Goal: Information Seeking & Learning: Learn about a topic

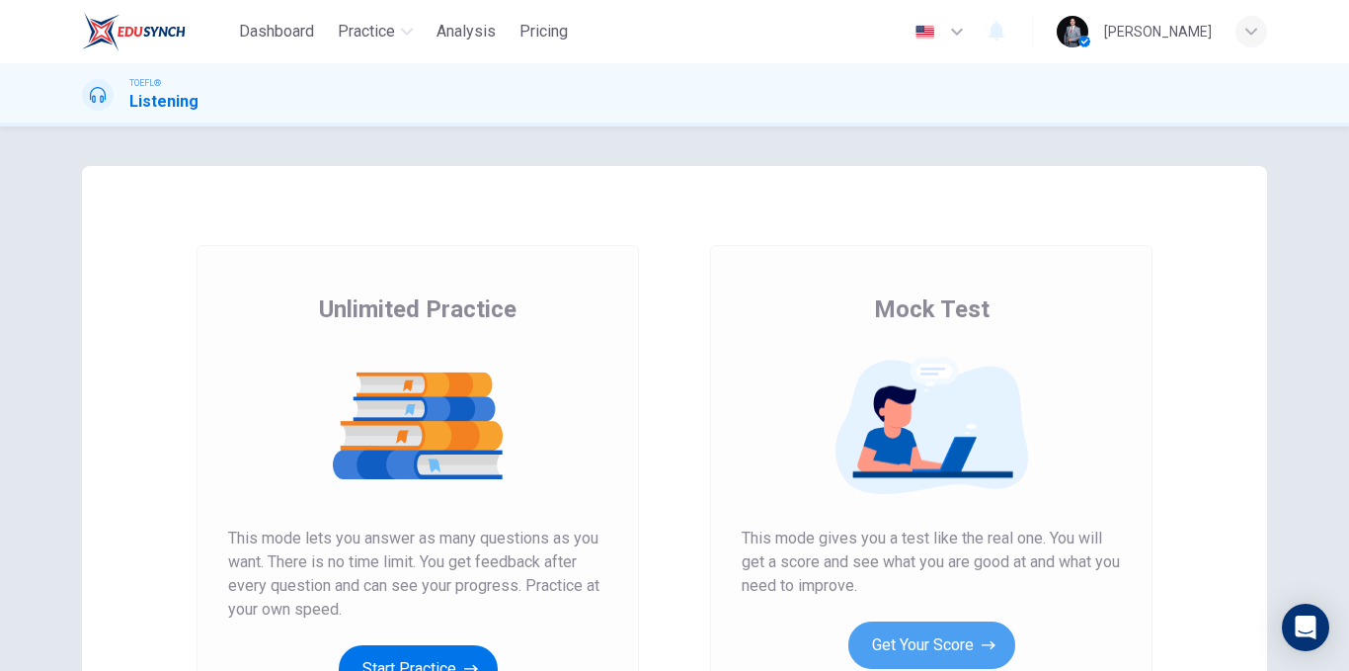
click at [924, 621] on button "Get Your Score" at bounding box center [932, 644] width 167 height 47
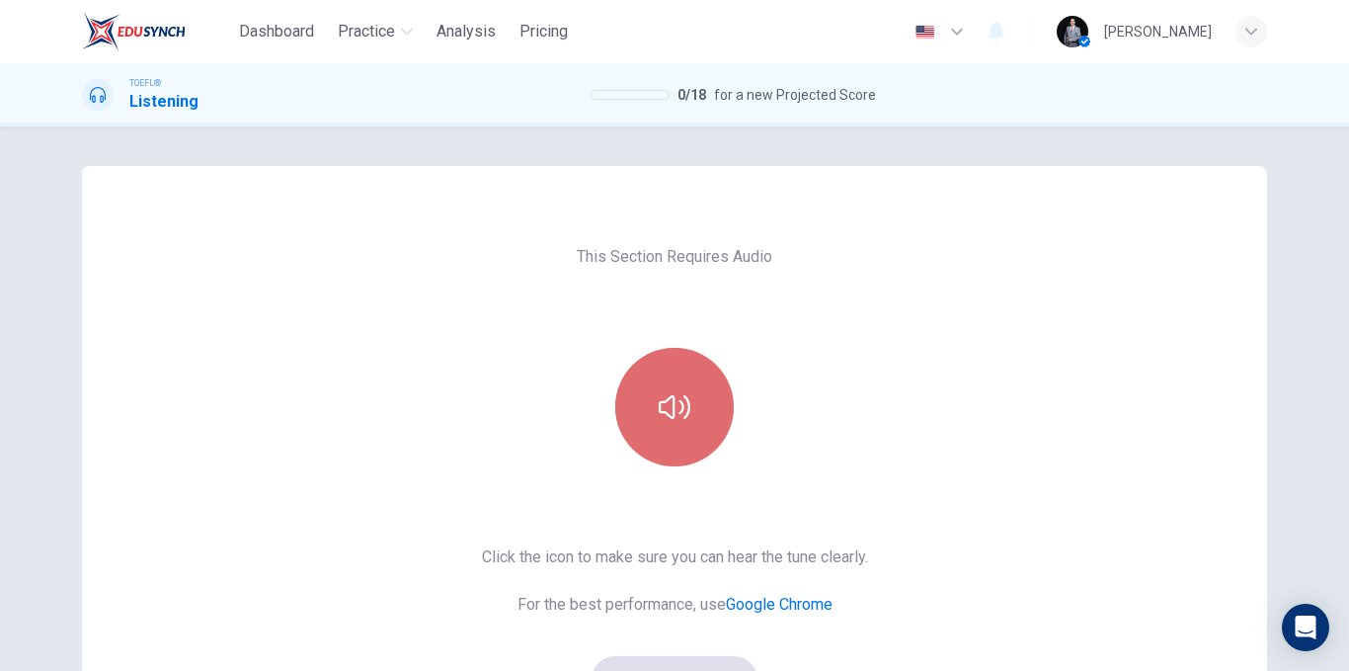
click at [681, 396] on icon "button" at bounding box center [675, 407] width 32 height 24
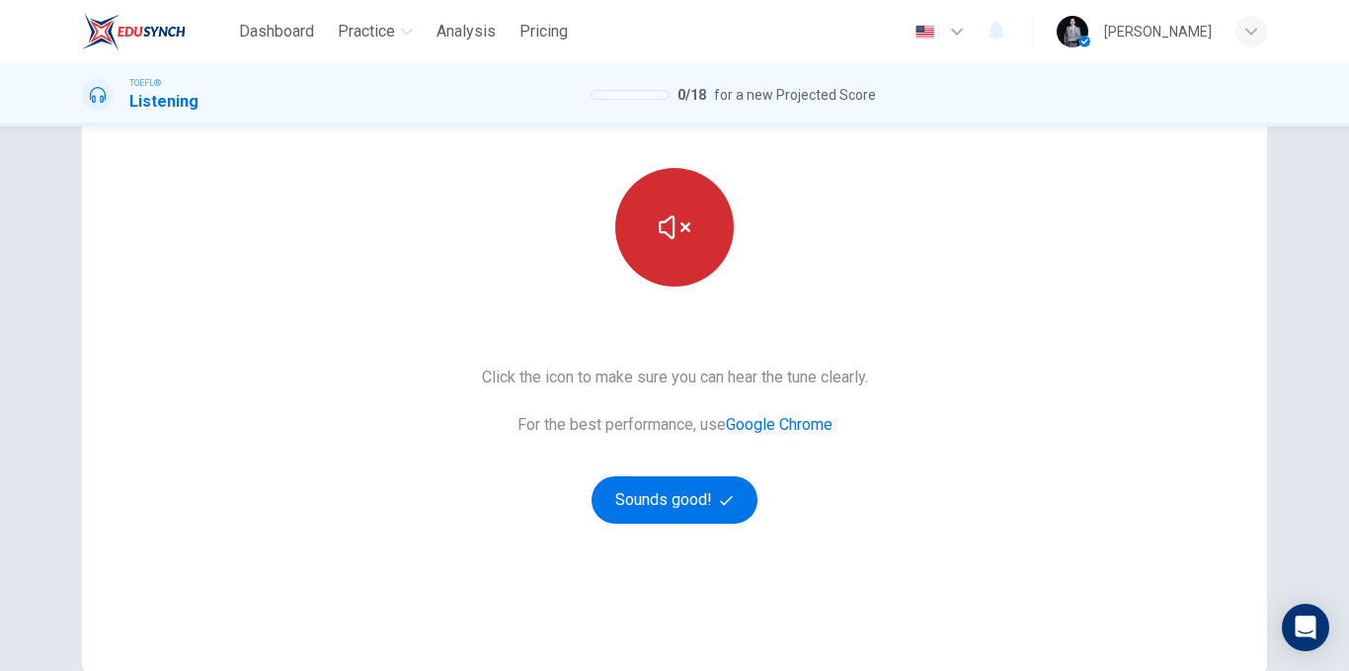
scroll to position [285, 0]
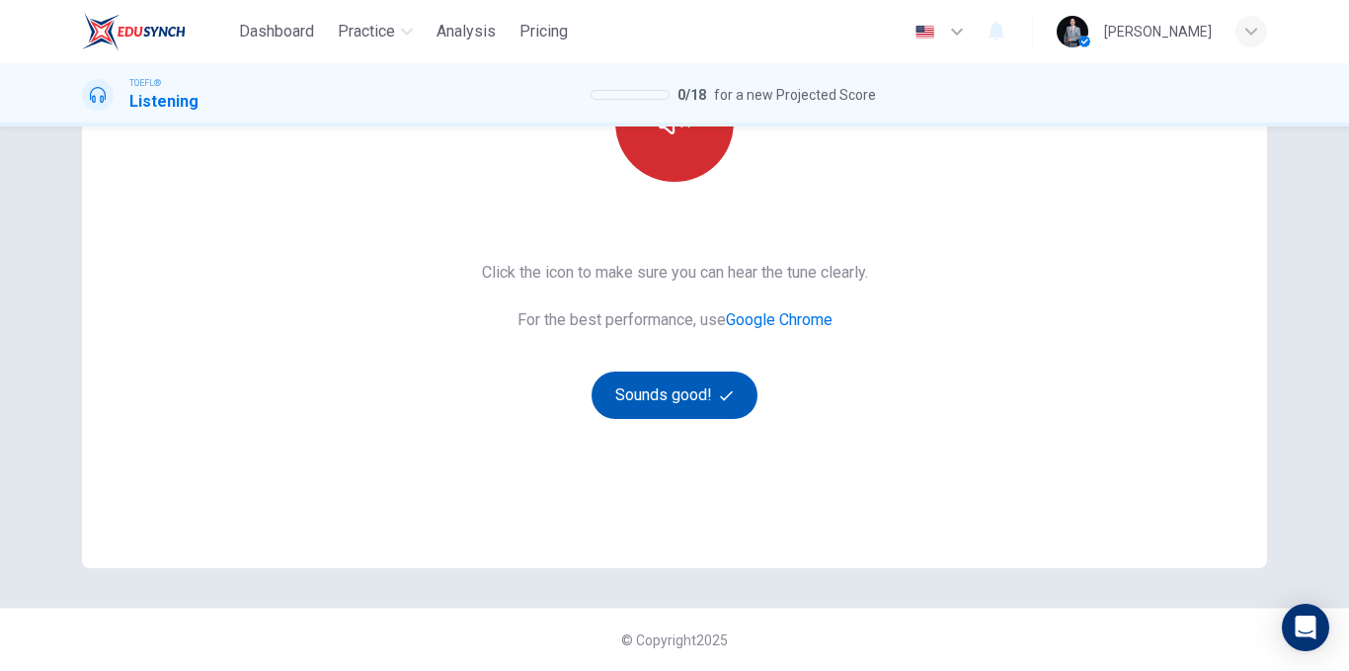
click at [734, 377] on button "Sounds good!" at bounding box center [675, 394] width 166 height 47
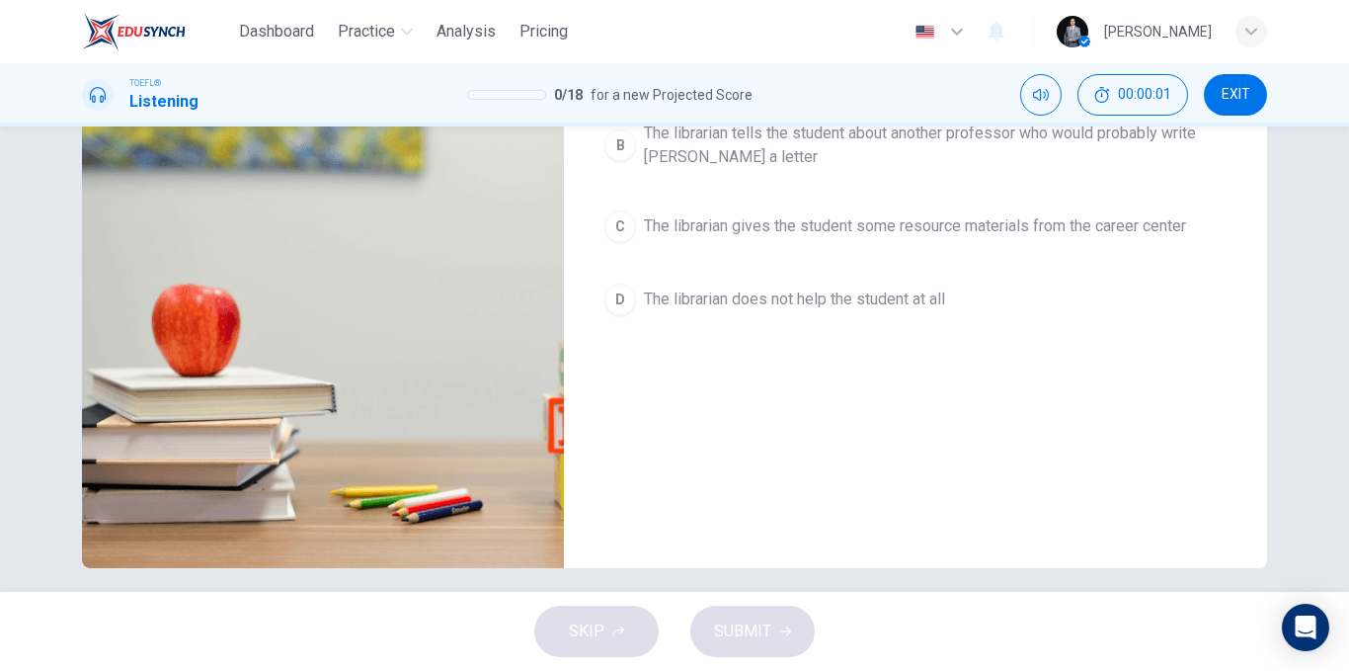
scroll to position [0, 0]
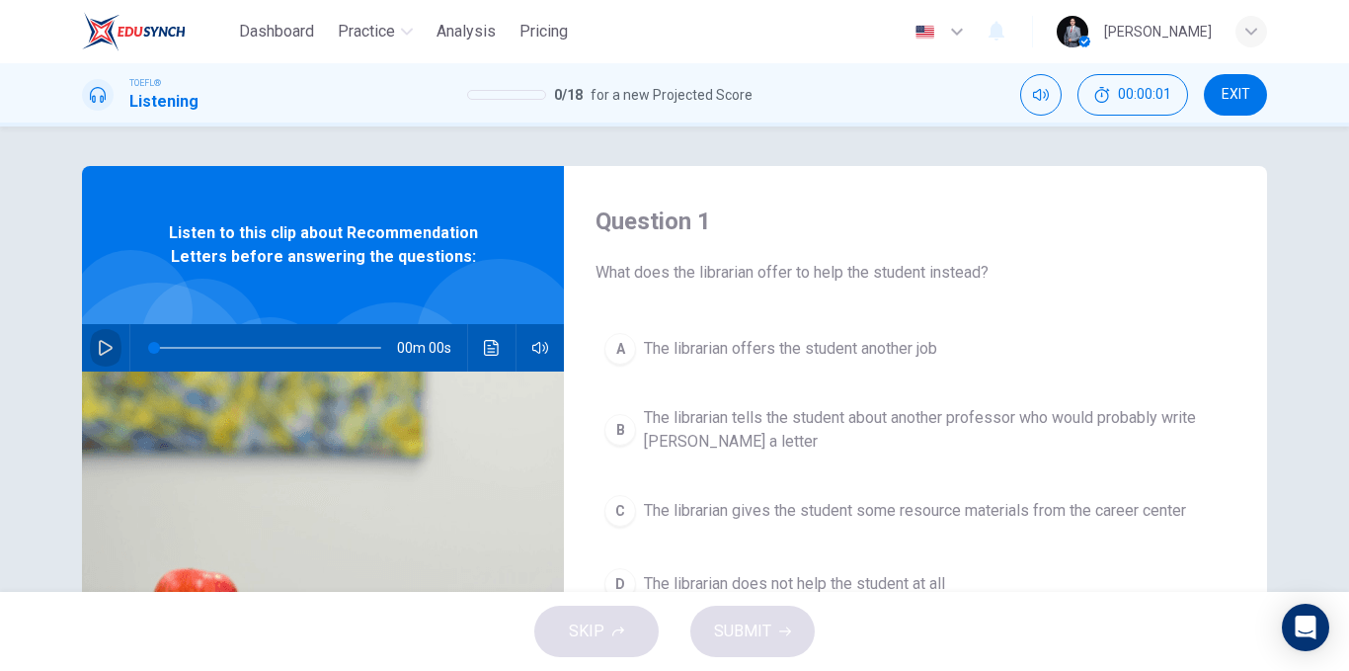
click at [90, 355] on button "button" at bounding box center [106, 347] width 32 height 47
type input "0"
click at [912, 354] on span "The librarian offers the student another job" at bounding box center [790, 349] width 293 height 24
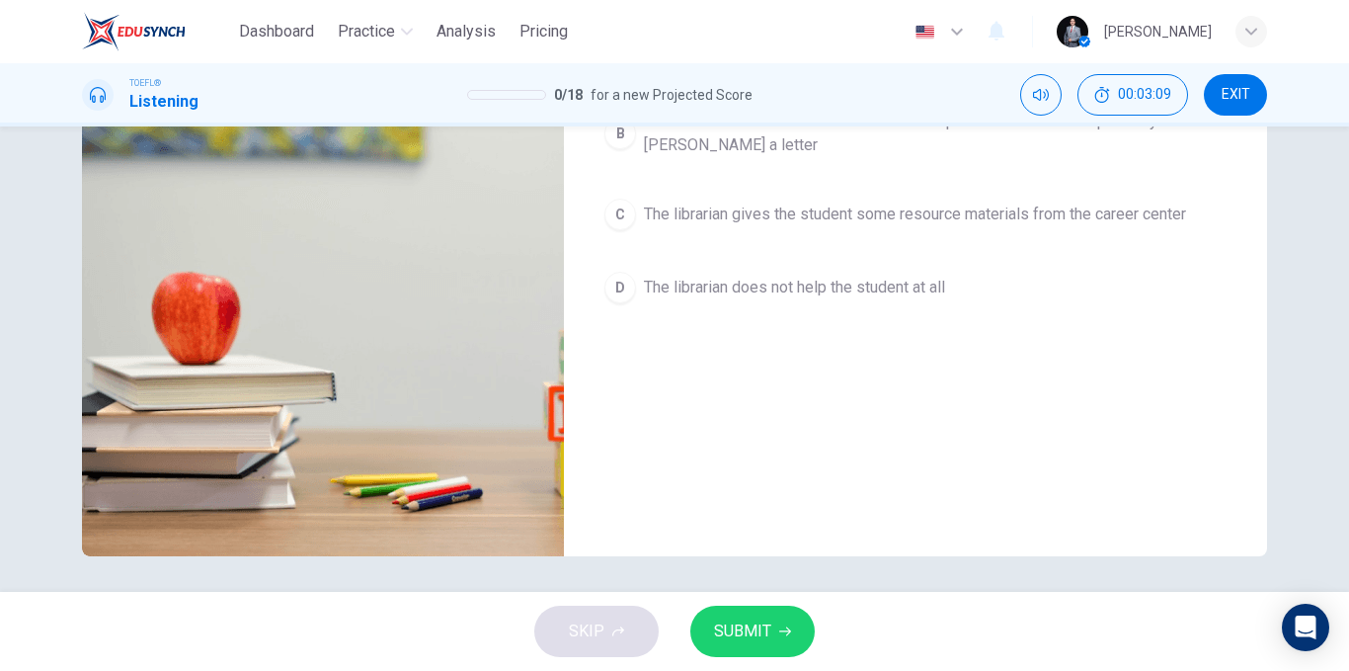
scroll to position [198, 0]
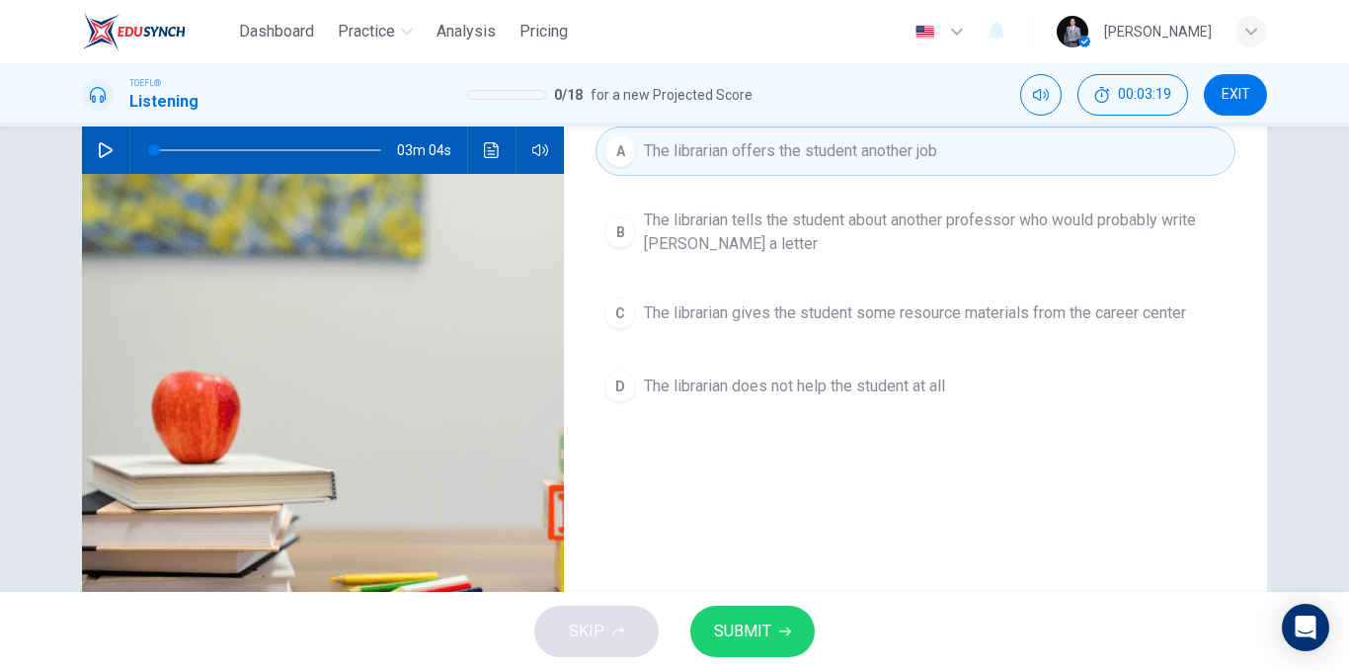
click at [773, 627] on button "SUBMIT" at bounding box center [753, 631] width 124 height 51
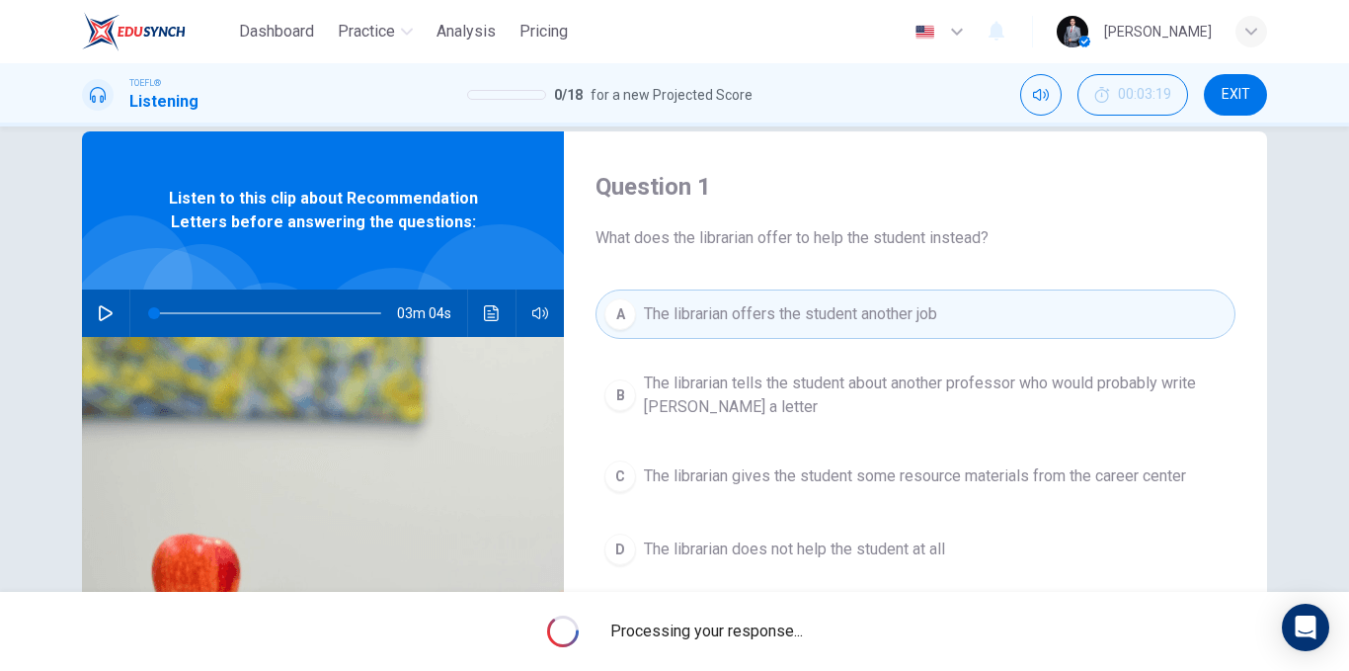
scroll to position [0, 0]
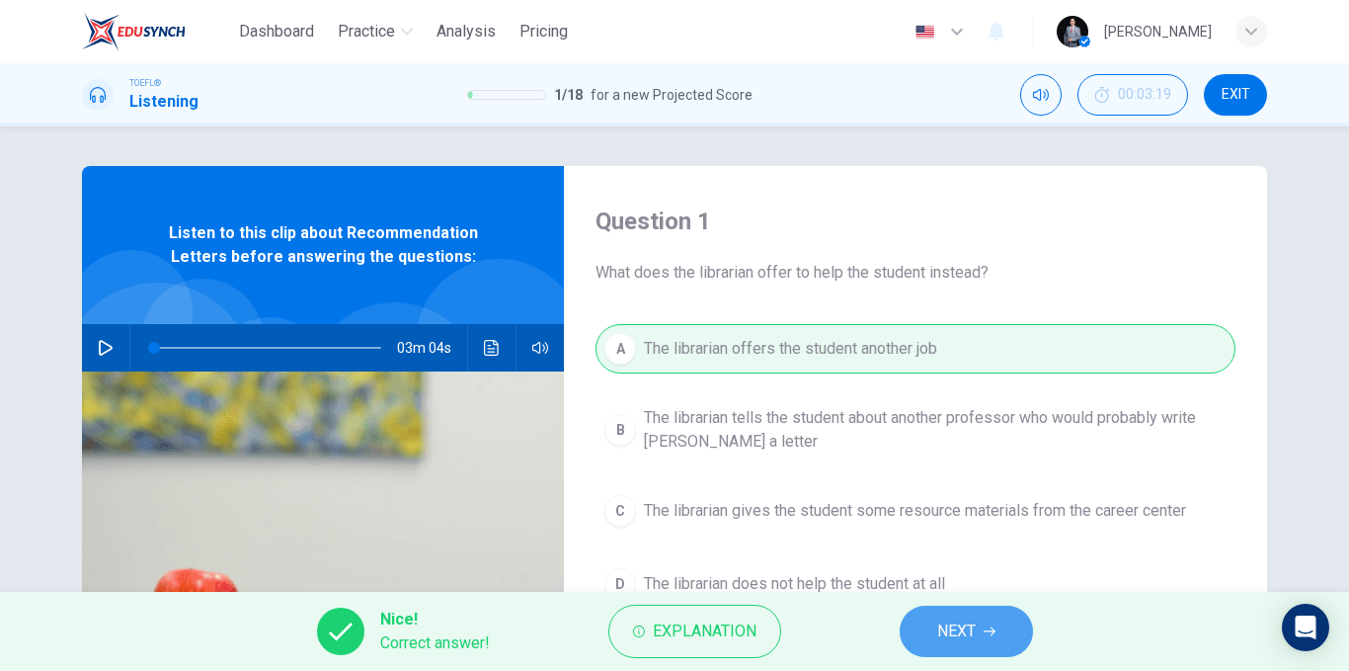
click at [941, 651] on button "NEXT" at bounding box center [966, 631] width 133 height 51
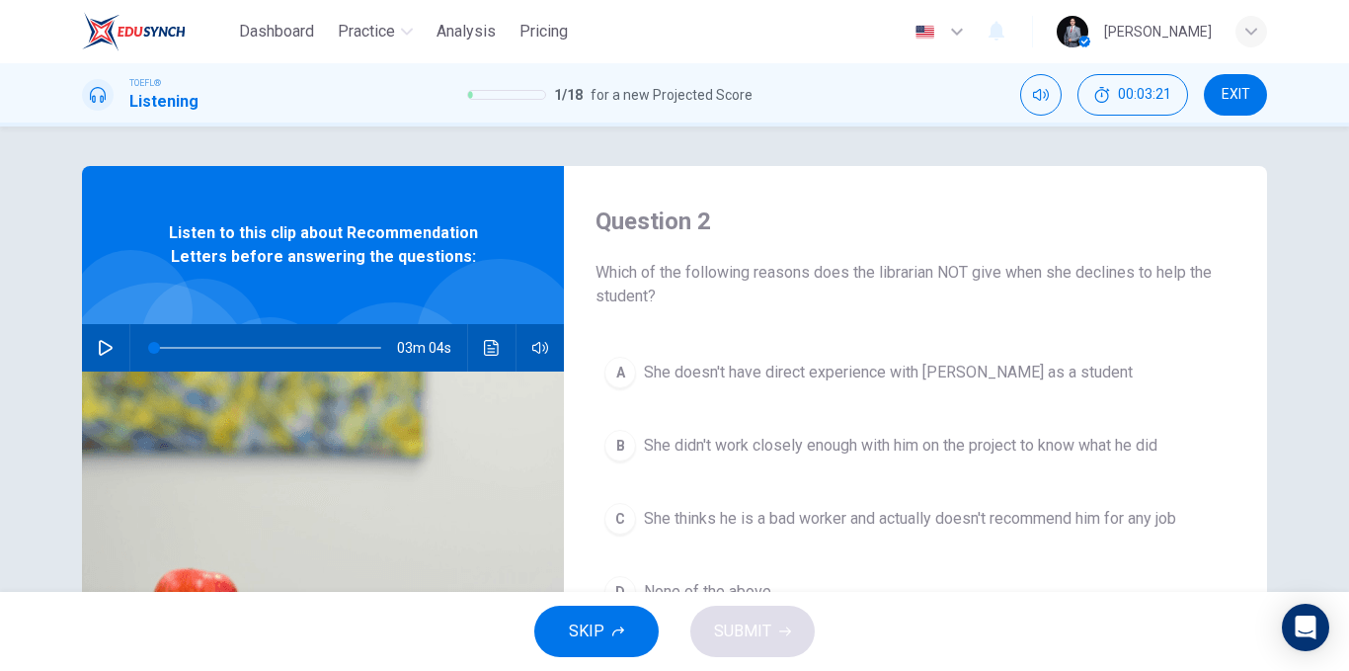
drag, startPoint x: 615, startPoint y: 273, endPoint x: 891, endPoint y: 273, distance: 275.6
click at [889, 273] on span "Which of the following reasons does the librarian NOT give when she declines to…" at bounding box center [916, 284] width 640 height 47
click at [855, 362] on span "She doesn't have direct experience with [PERSON_NAME] as a student" at bounding box center [888, 373] width 489 height 24
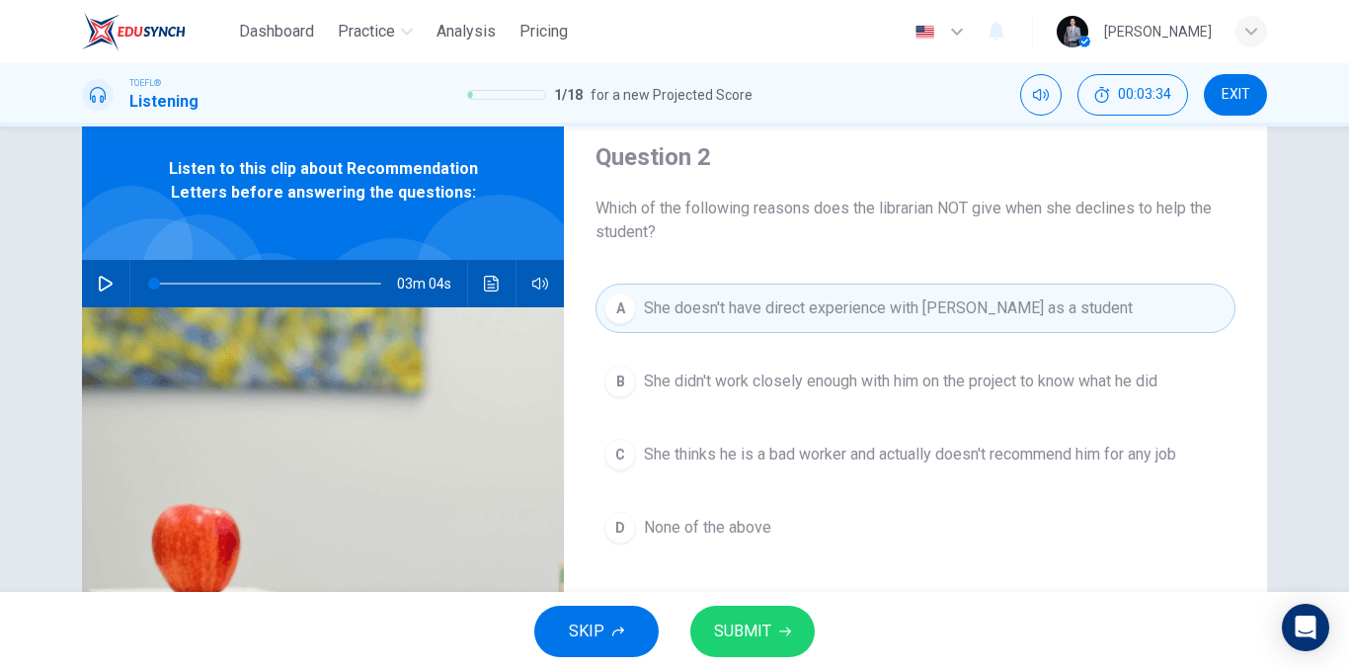
scroll to position [99, 0]
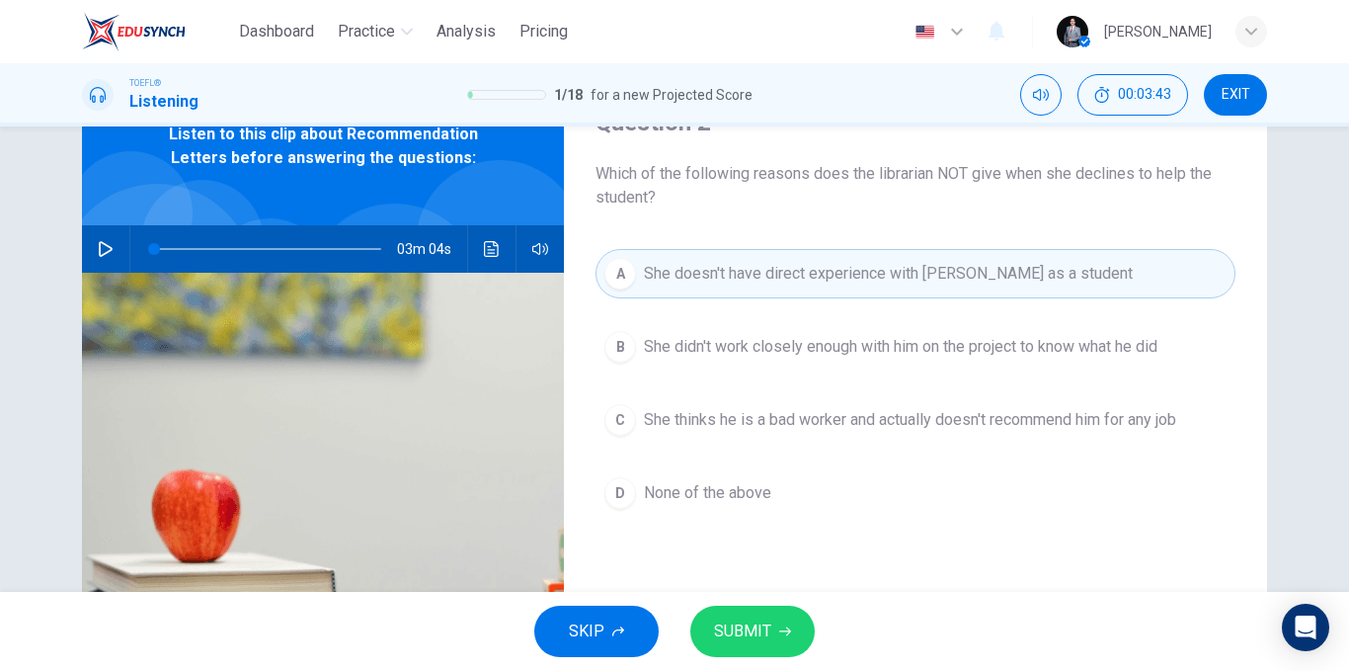
click at [992, 356] on span "She didn't work closely enough with him on the project to know what he did" at bounding box center [901, 347] width 514 height 24
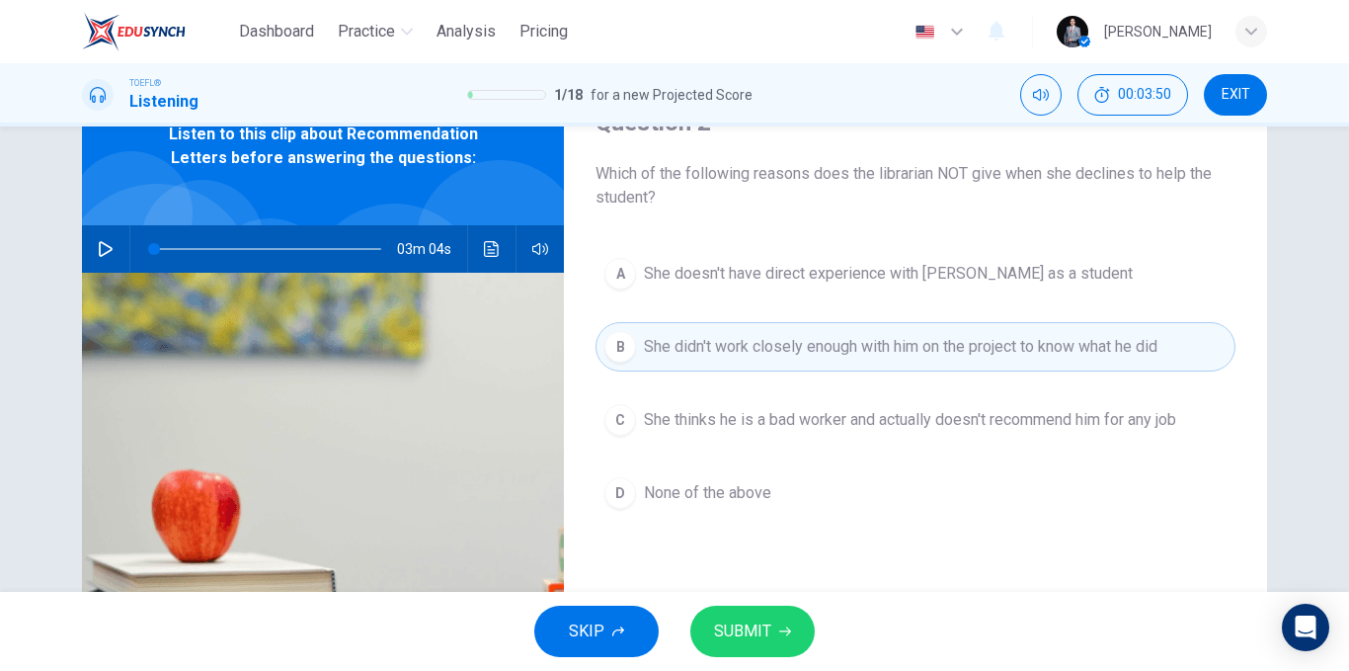
click at [848, 423] on span "She thinks he is a bad worker and actually doesn't recommend him for any job" at bounding box center [910, 420] width 532 height 24
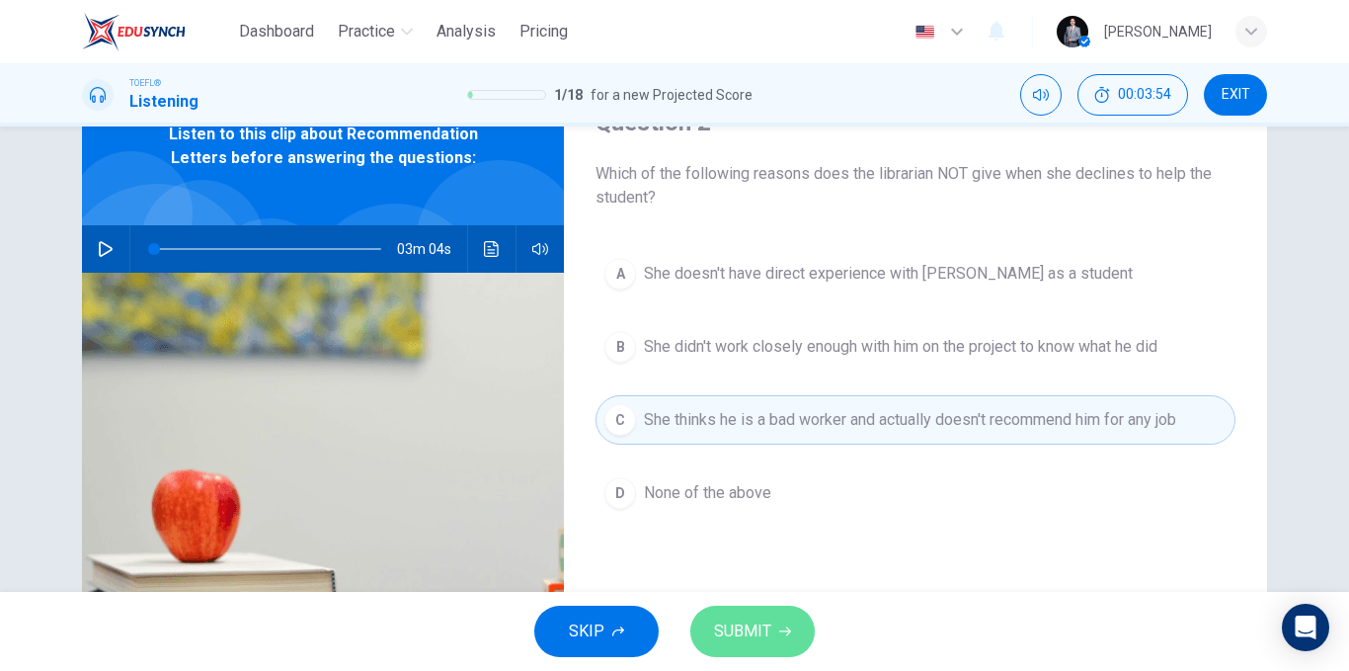
click at [772, 619] on button "SUBMIT" at bounding box center [753, 631] width 124 height 51
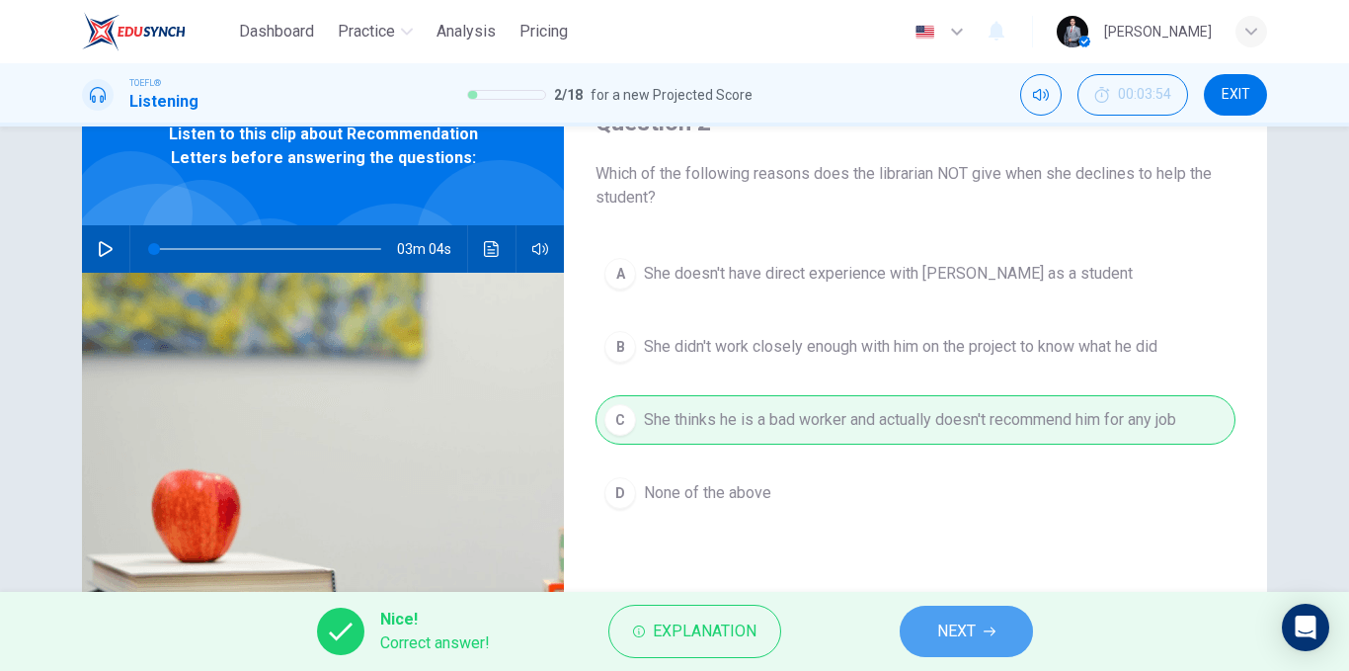
click at [962, 624] on span "NEXT" at bounding box center [956, 631] width 39 height 28
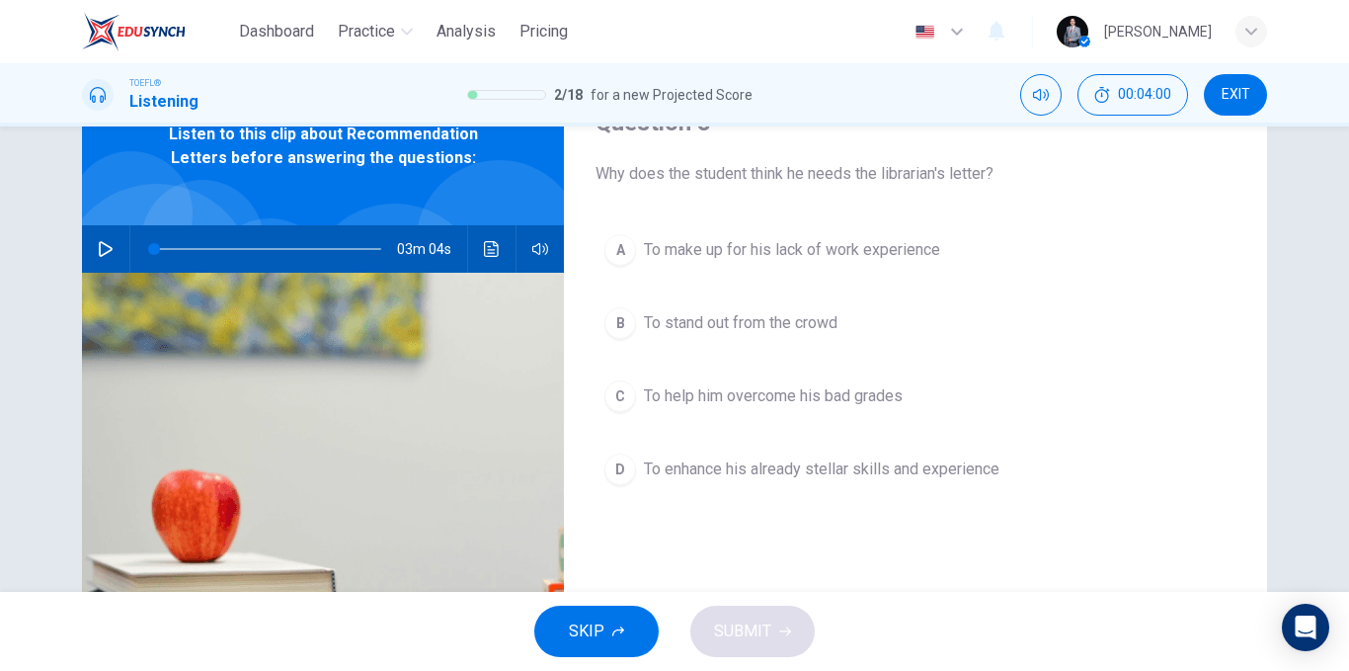
click at [870, 250] on span "To make up for his lack of work experience" at bounding box center [792, 250] width 296 height 24
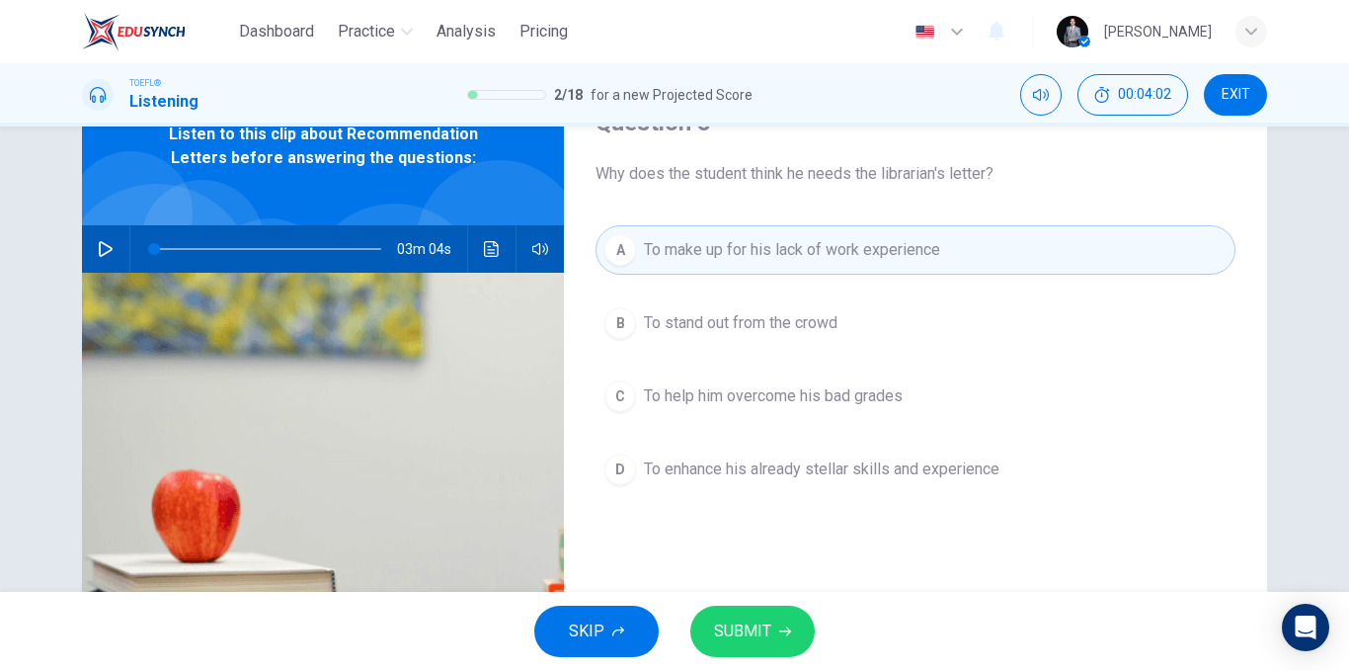
click at [765, 613] on button "SUBMIT" at bounding box center [753, 631] width 124 height 51
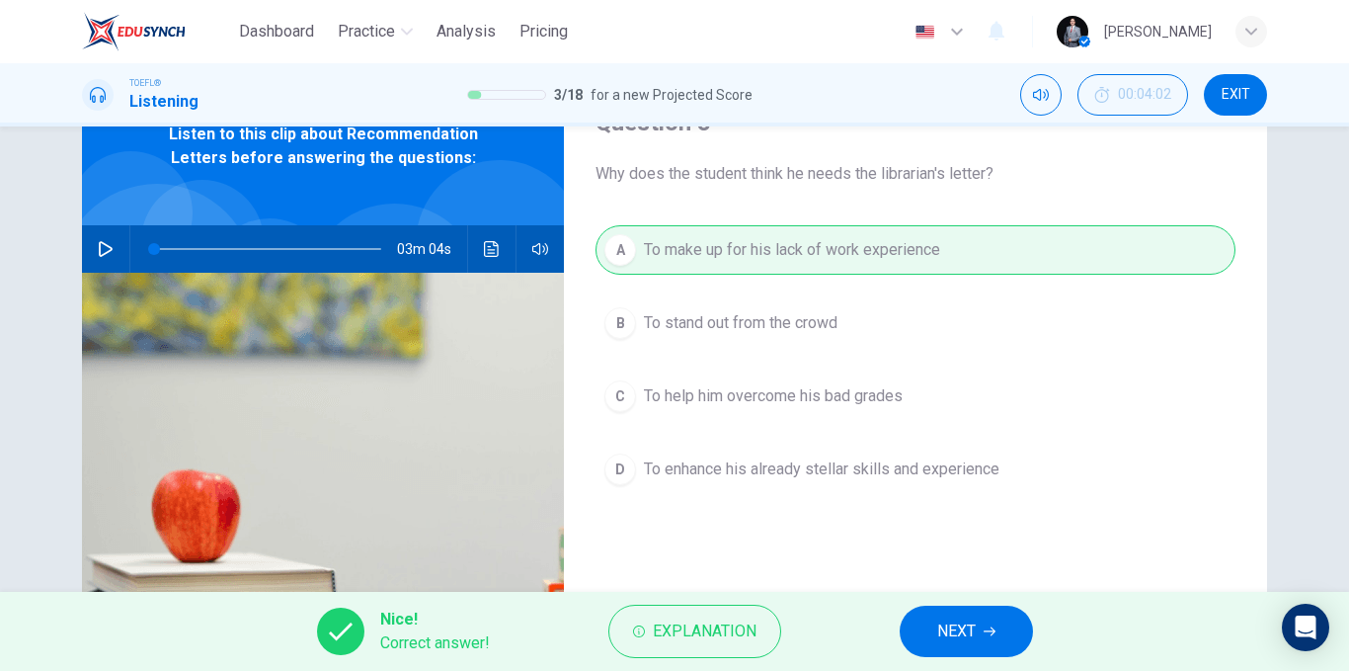
click at [954, 649] on button "NEXT" at bounding box center [966, 631] width 133 height 51
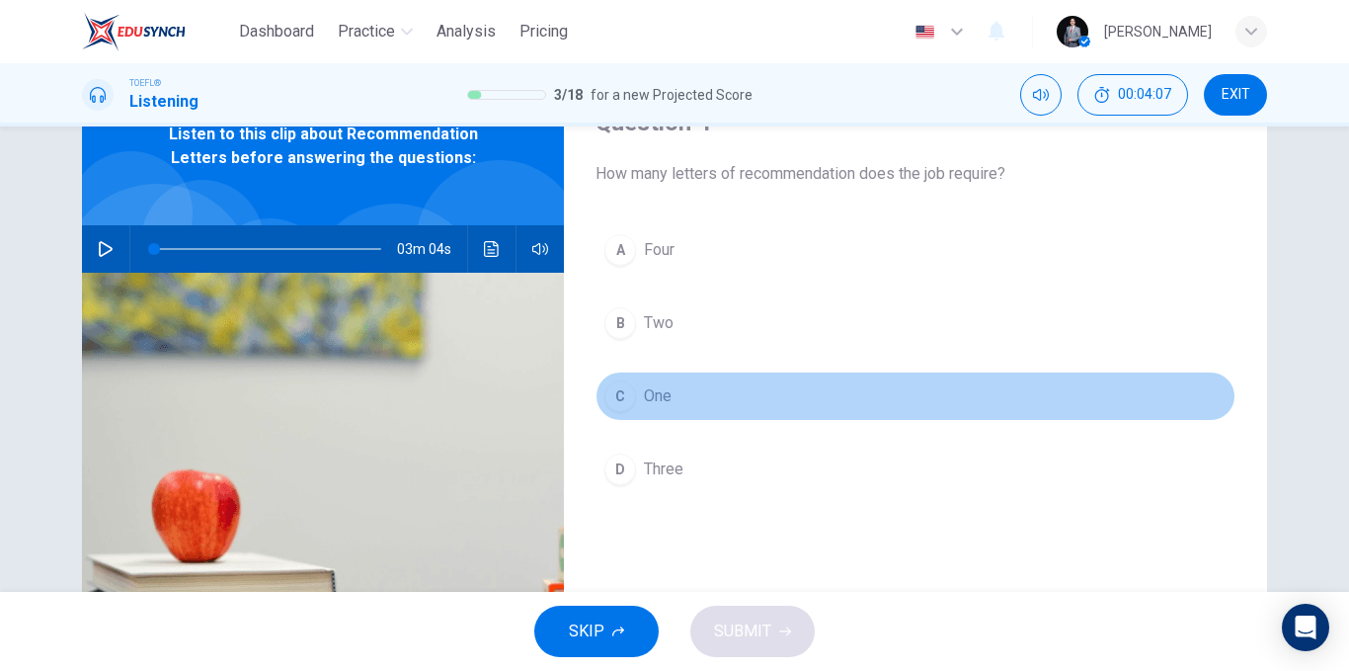
click at [653, 396] on span "One" at bounding box center [658, 396] width 28 height 24
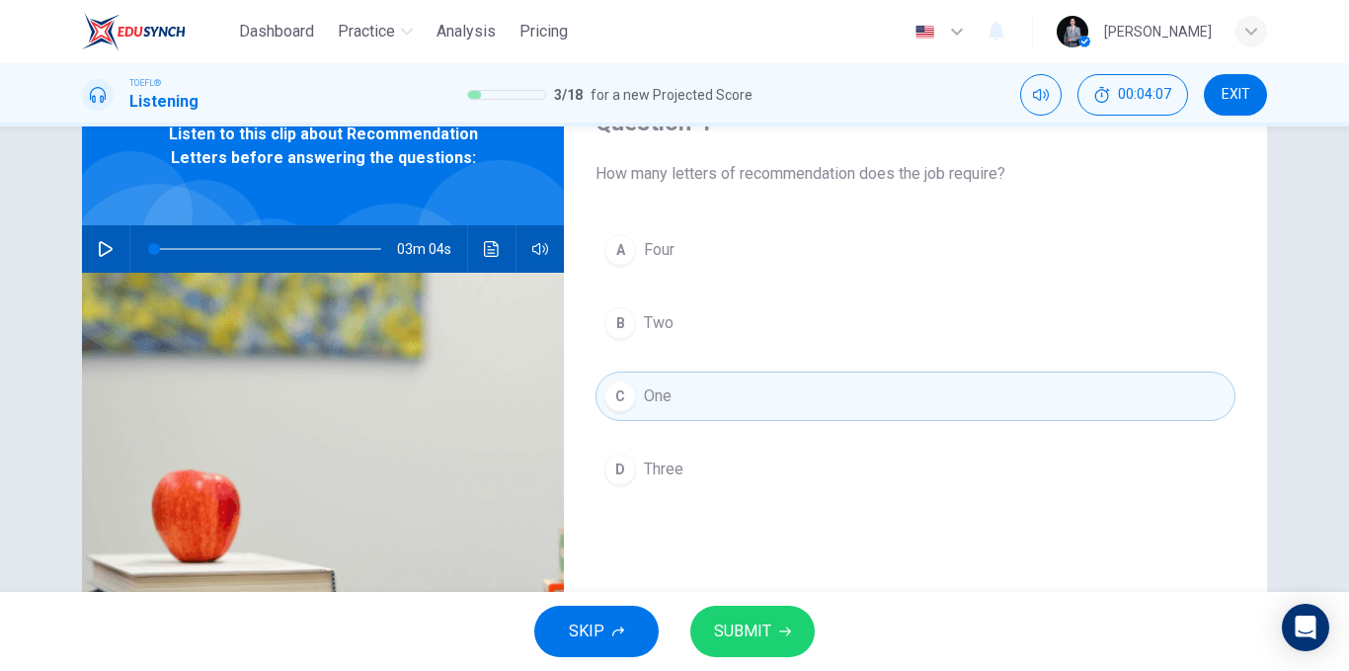
click at [745, 614] on button "SUBMIT" at bounding box center [753, 631] width 124 height 51
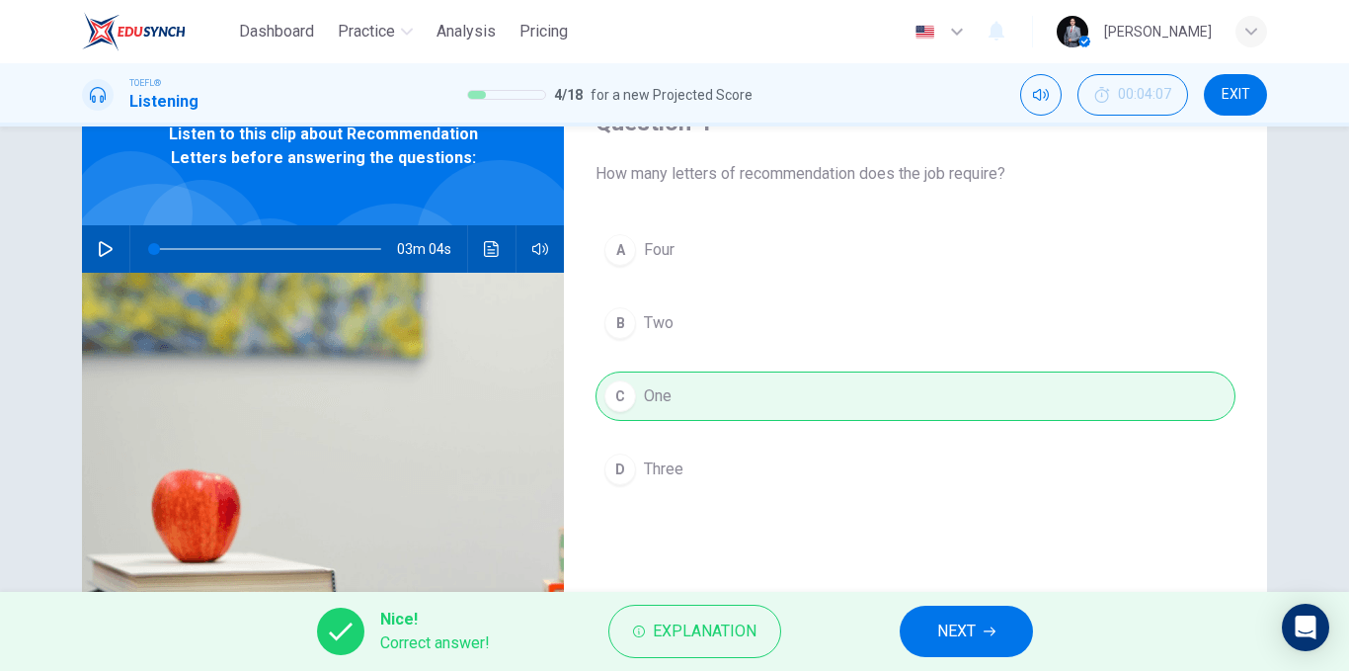
click at [950, 624] on span "NEXT" at bounding box center [956, 631] width 39 height 28
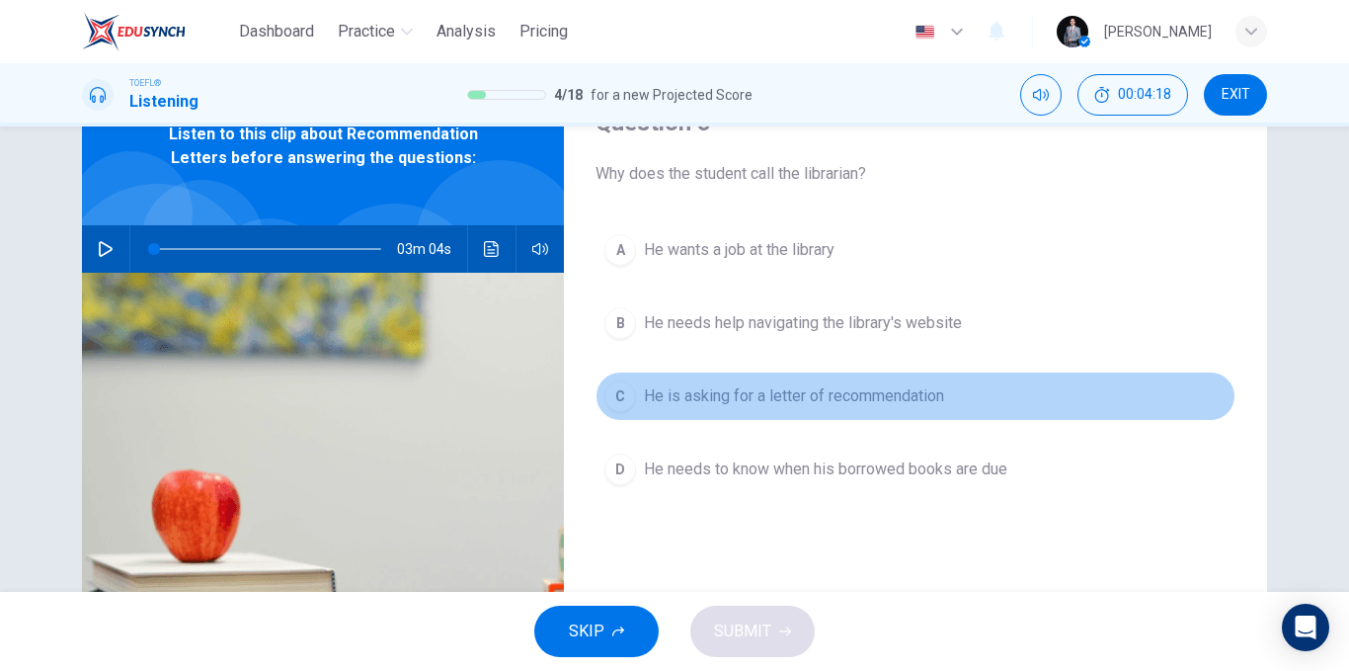
click at [881, 400] on span "He is asking for a letter of recommendation" at bounding box center [794, 396] width 300 height 24
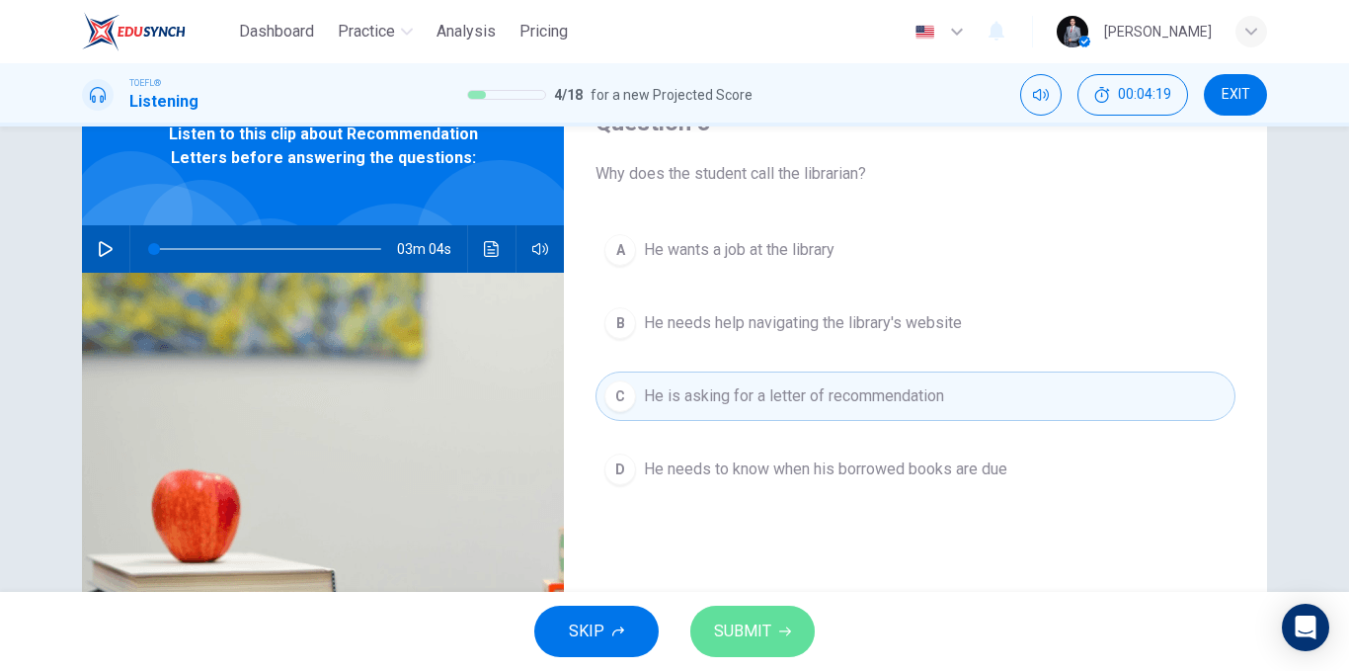
click at [783, 633] on icon "button" at bounding box center [785, 631] width 12 height 12
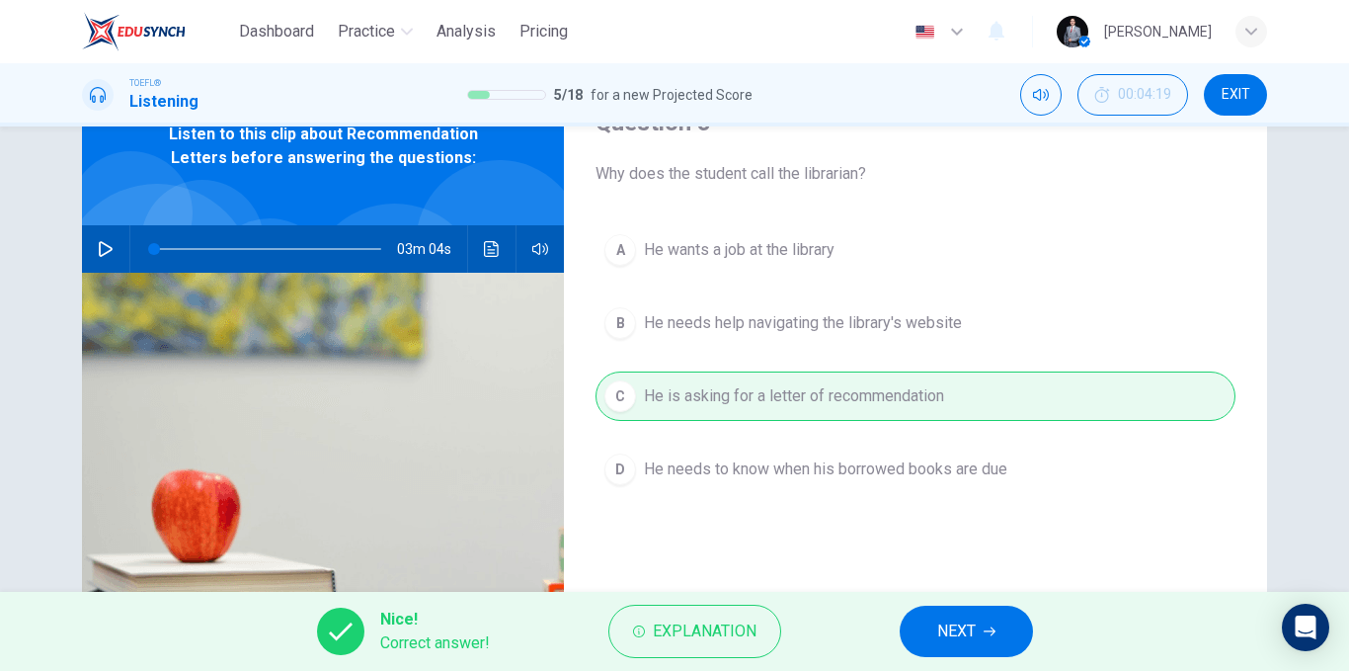
click at [1005, 631] on button "NEXT" at bounding box center [966, 631] width 133 height 51
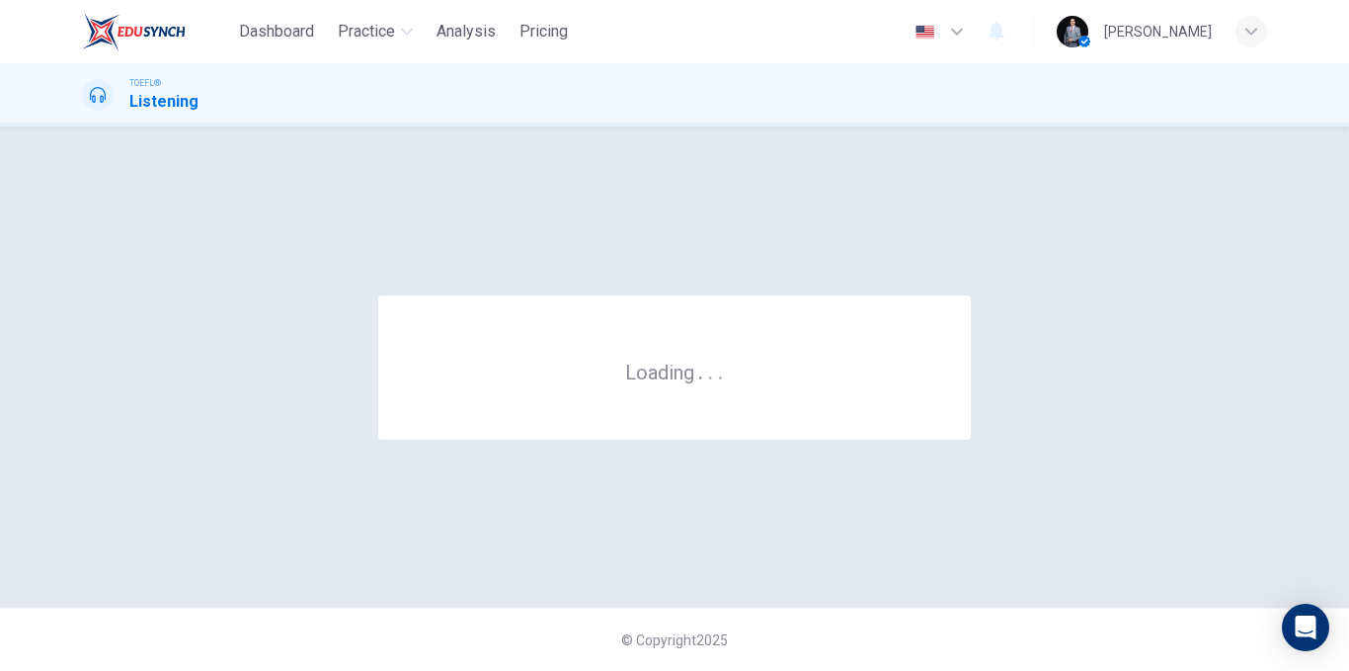
scroll to position [0, 0]
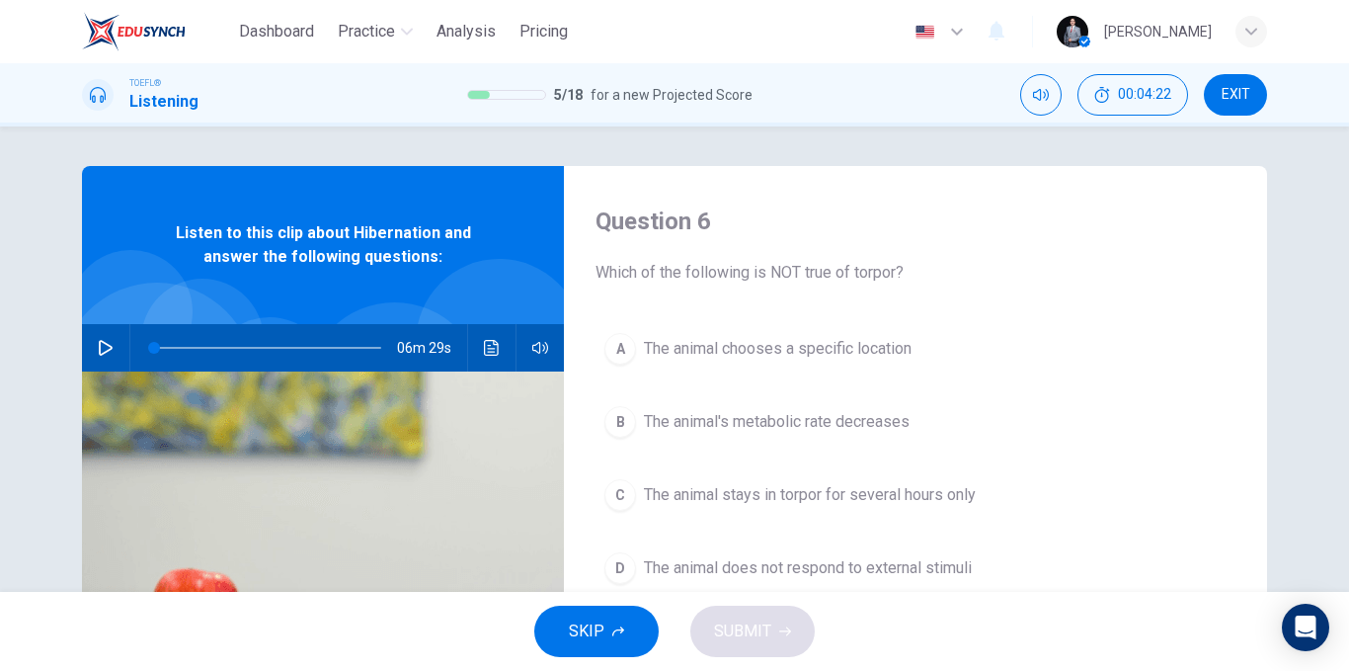
click at [98, 350] on icon "button" at bounding box center [106, 348] width 16 height 16
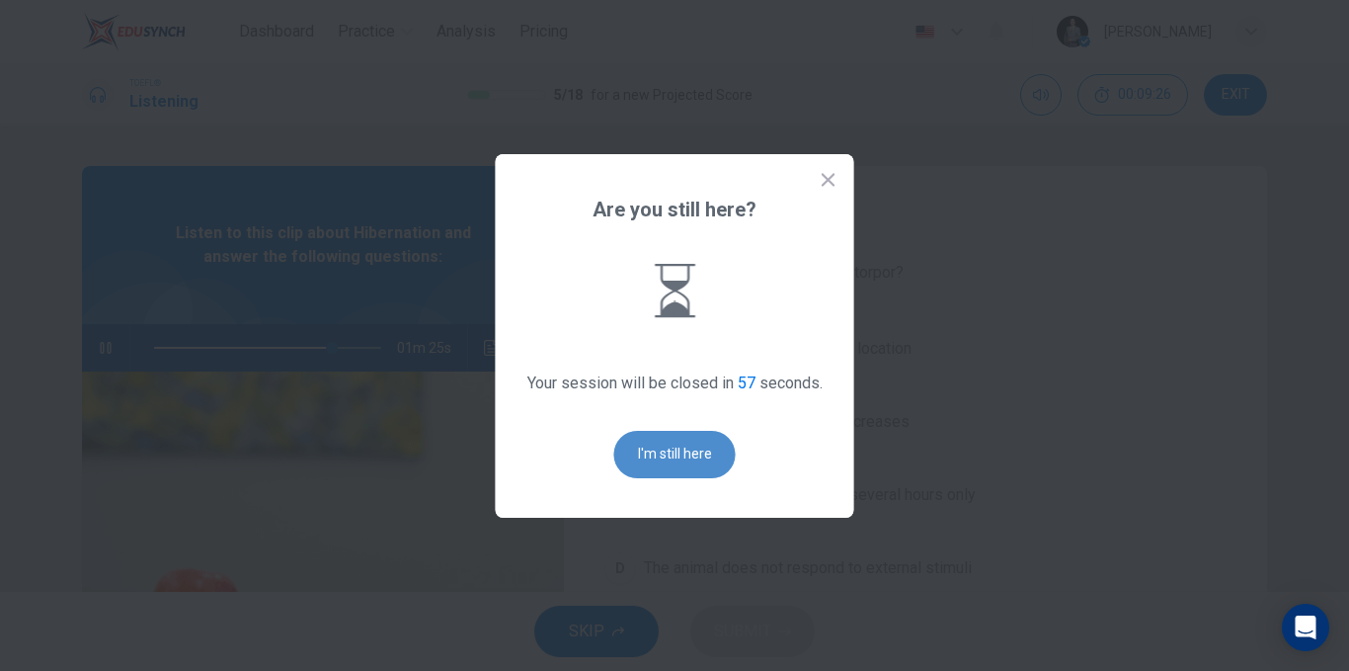
click at [683, 457] on button "I'm still here" at bounding box center [675, 454] width 122 height 47
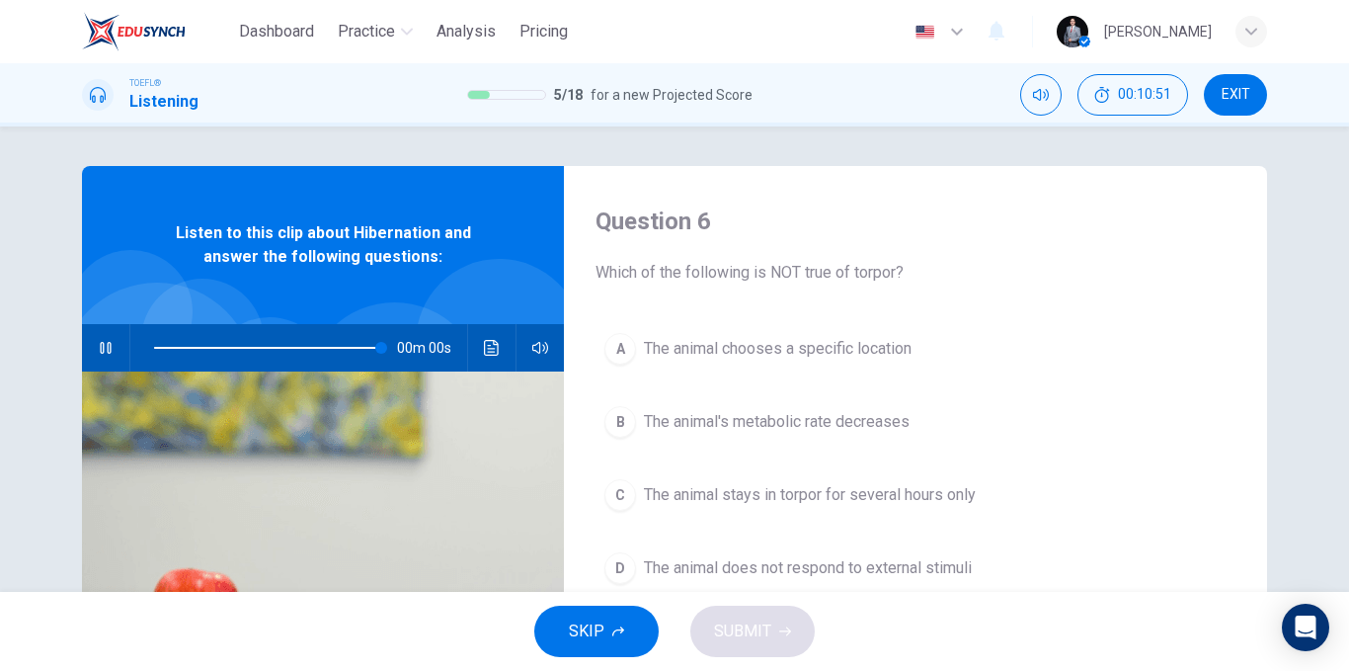
type input "0"
click at [861, 560] on span "The animal does not respond to external stimuli" at bounding box center [808, 568] width 328 height 24
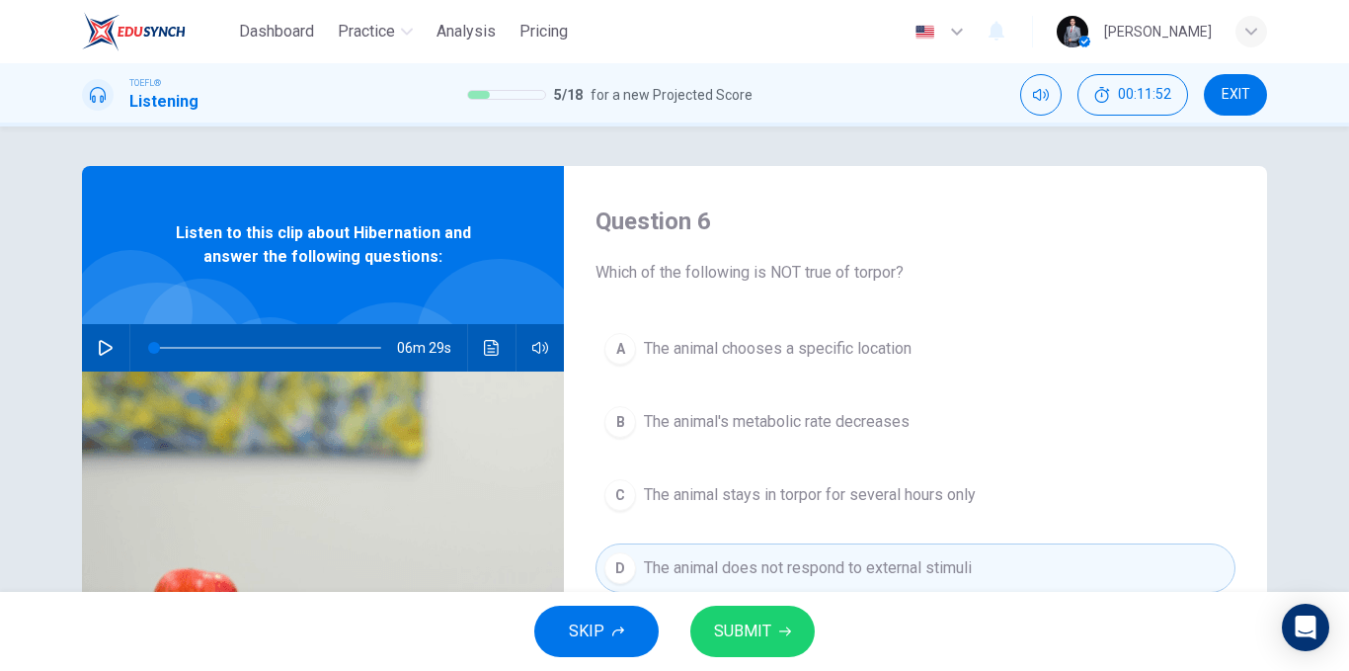
click at [797, 618] on button "SUBMIT" at bounding box center [753, 631] width 124 height 51
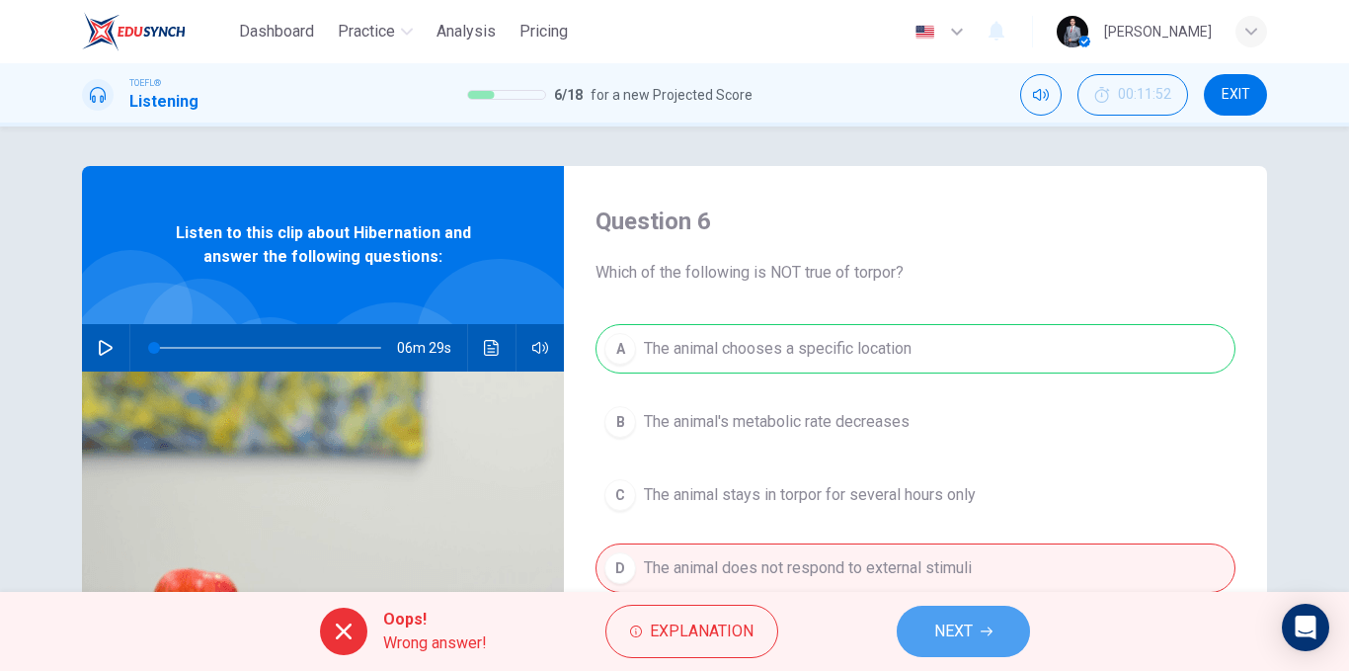
click at [956, 608] on button "NEXT" at bounding box center [963, 631] width 133 height 51
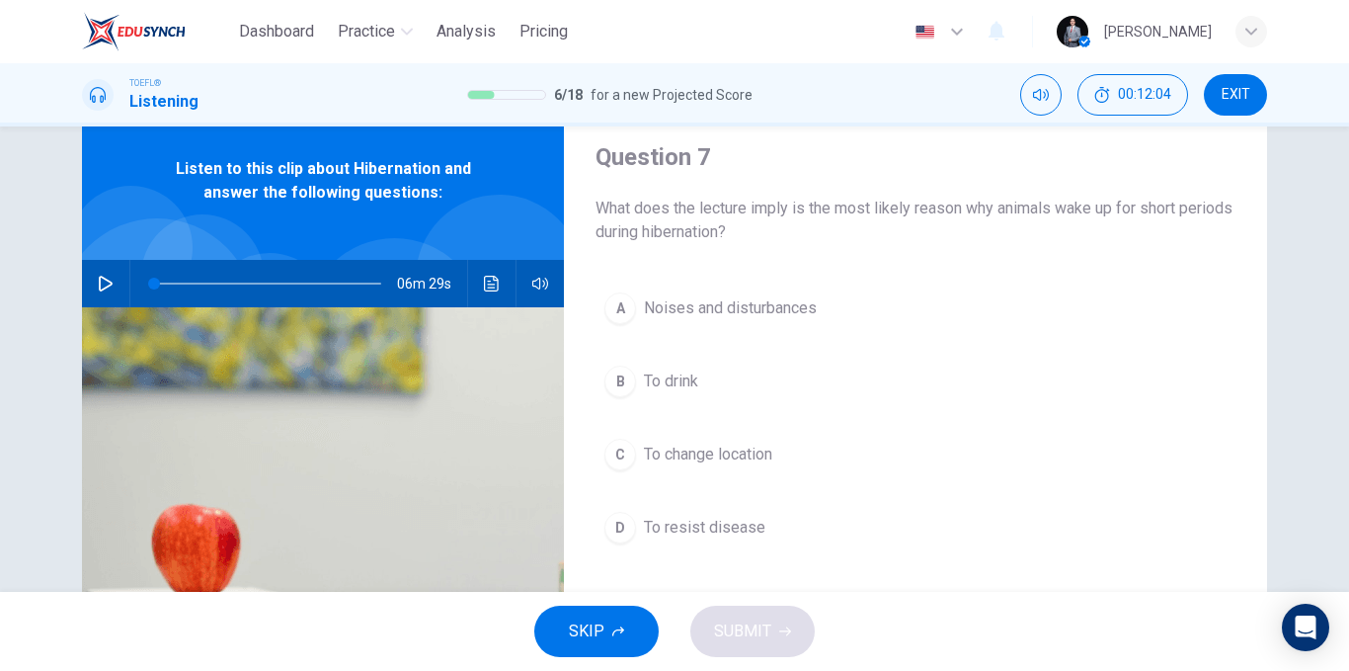
scroll to position [99, 0]
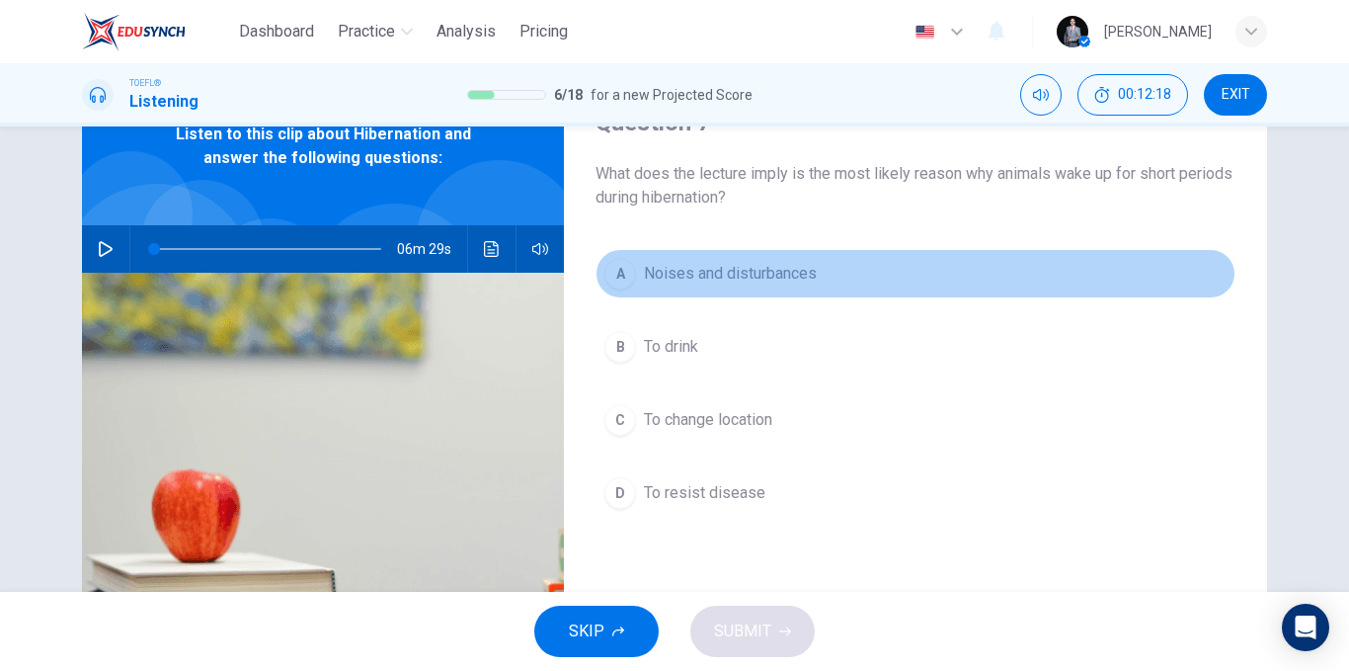
click at [816, 275] on button "A Noises and disturbances" at bounding box center [916, 273] width 640 height 49
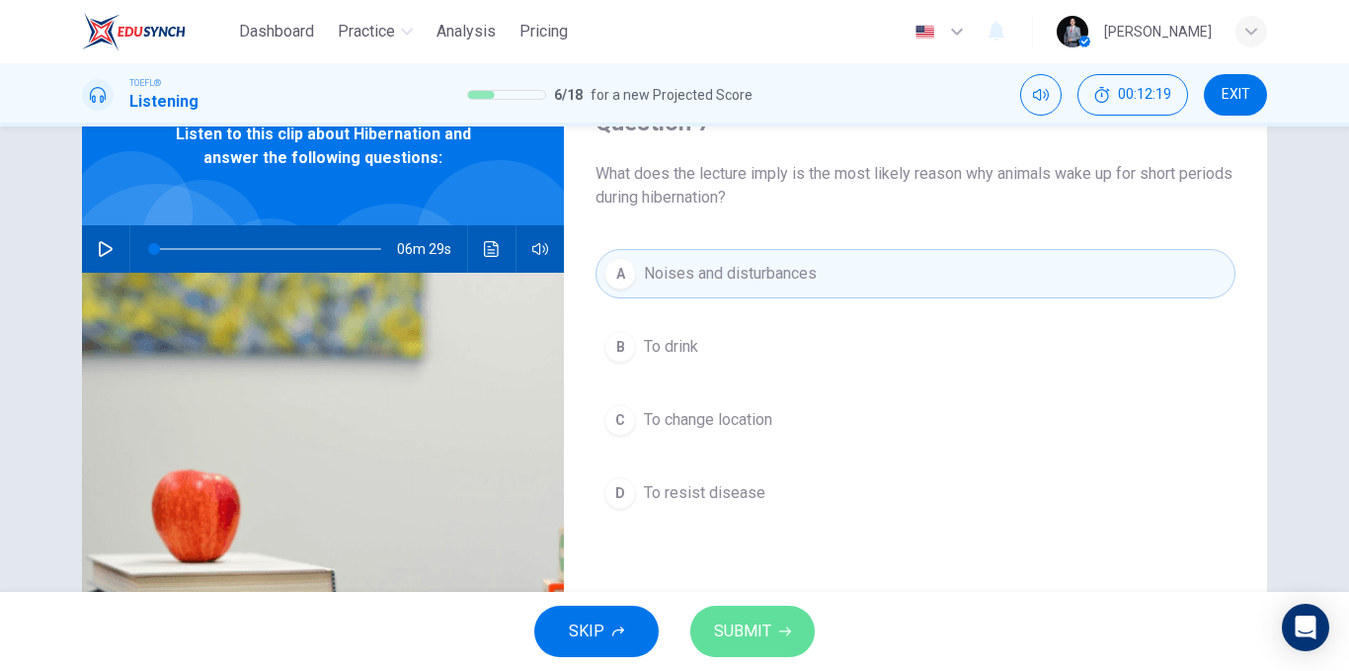
click at [770, 617] on span "SUBMIT" at bounding box center [742, 631] width 57 height 28
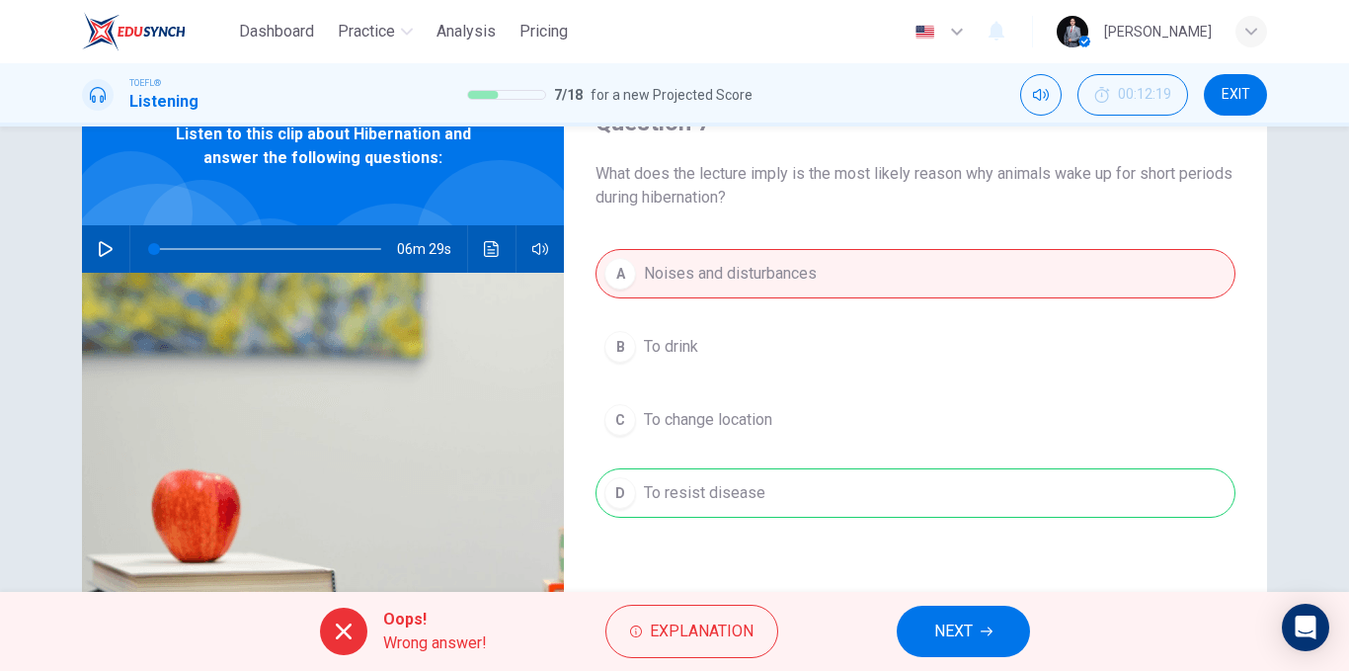
click at [936, 623] on span "NEXT" at bounding box center [954, 631] width 39 height 28
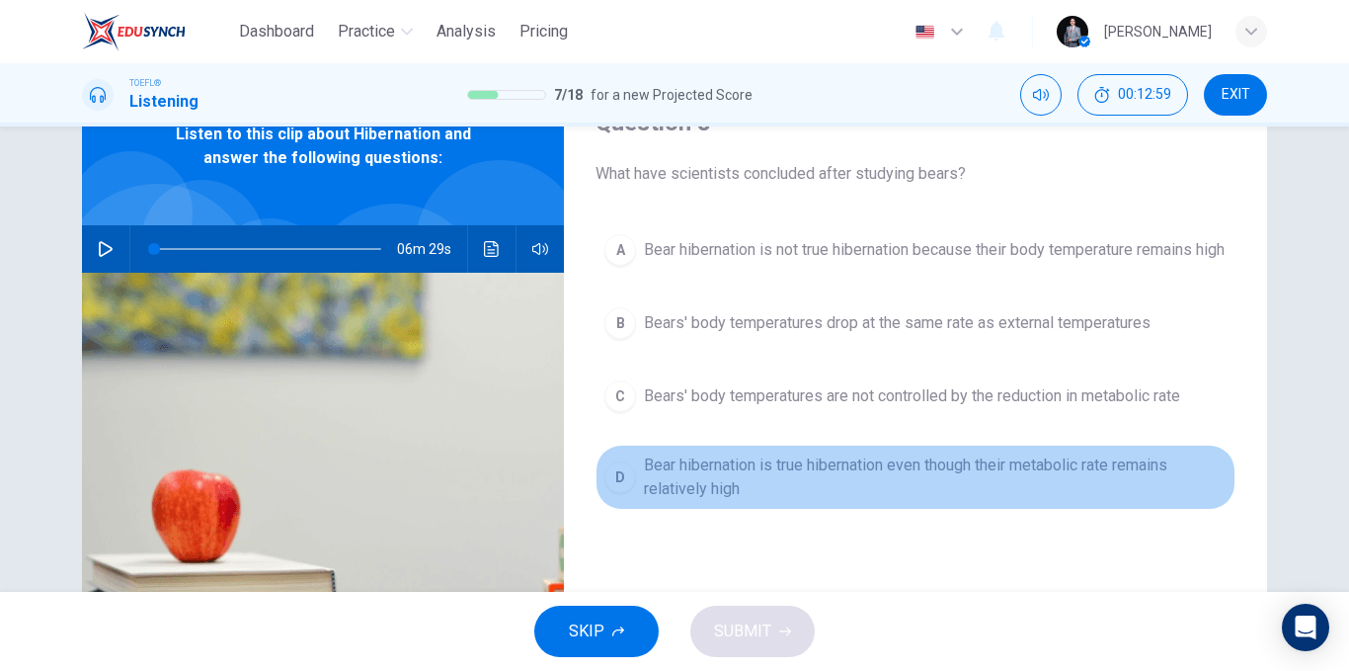
click at [1133, 482] on span "Bear hibernation is true hibernation even though their metabolic rate remains r…" at bounding box center [935, 476] width 583 height 47
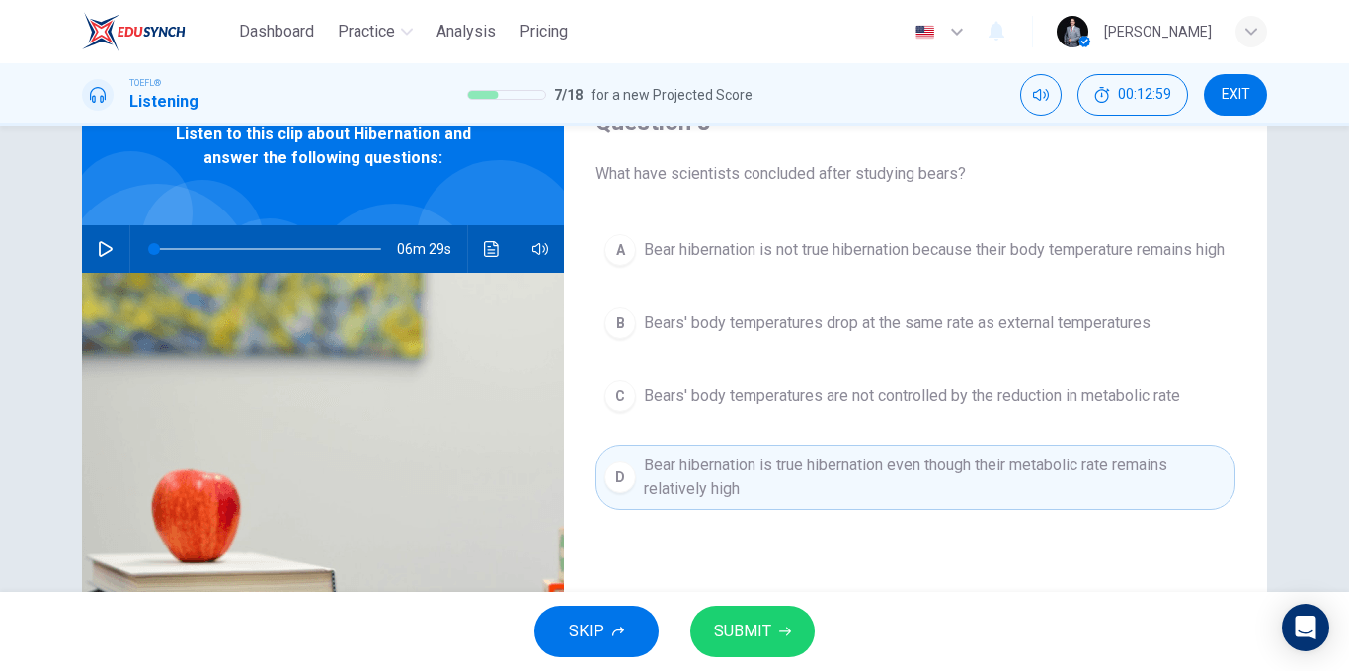
click at [784, 616] on button "SUBMIT" at bounding box center [753, 631] width 124 height 51
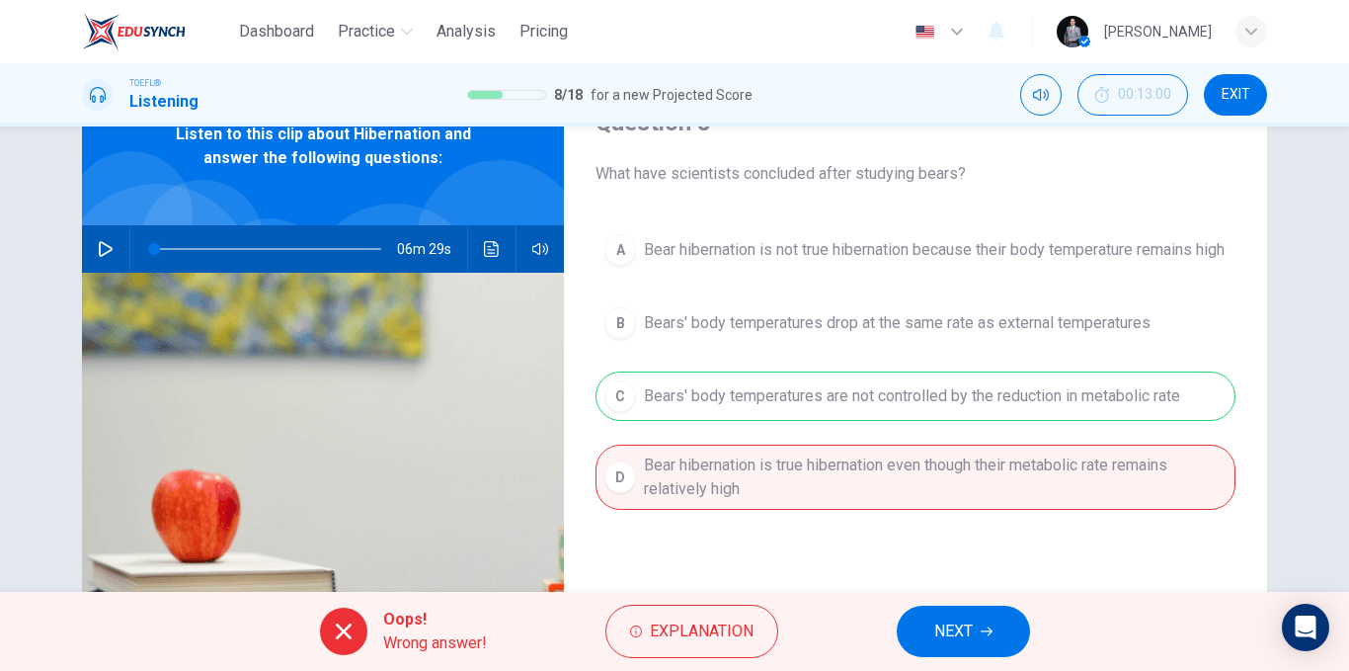
click at [949, 628] on span "NEXT" at bounding box center [954, 631] width 39 height 28
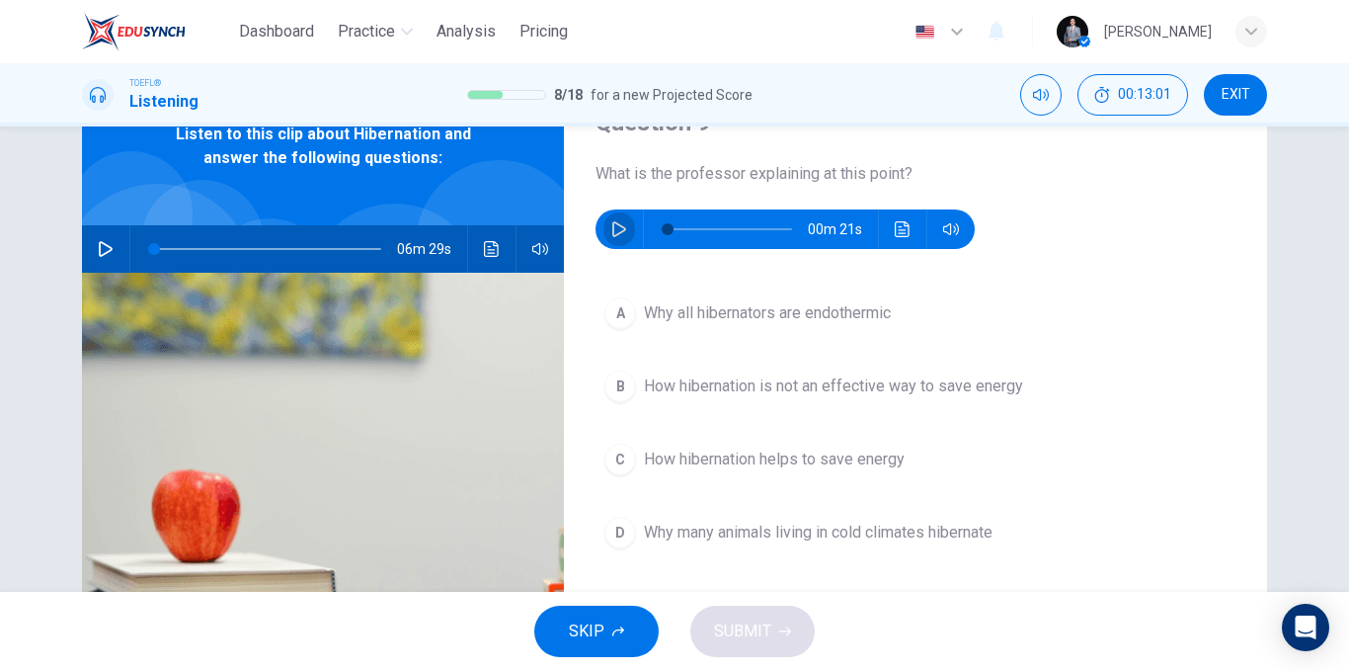
click at [627, 226] on button "button" at bounding box center [620, 229] width 32 height 40
drag, startPoint x: 614, startPoint y: 183, endPoint x: 861, endPoint y: 166, distance: 247.5
click at [857, 166] on span "What is the professor explaining at this point?" at bounding box center [916, 174] width 640 height 24
type input "0"
click at [746, 322] on span "Why all hibernators are endothermic" at bounding box center [767, 313] width 247 height 24
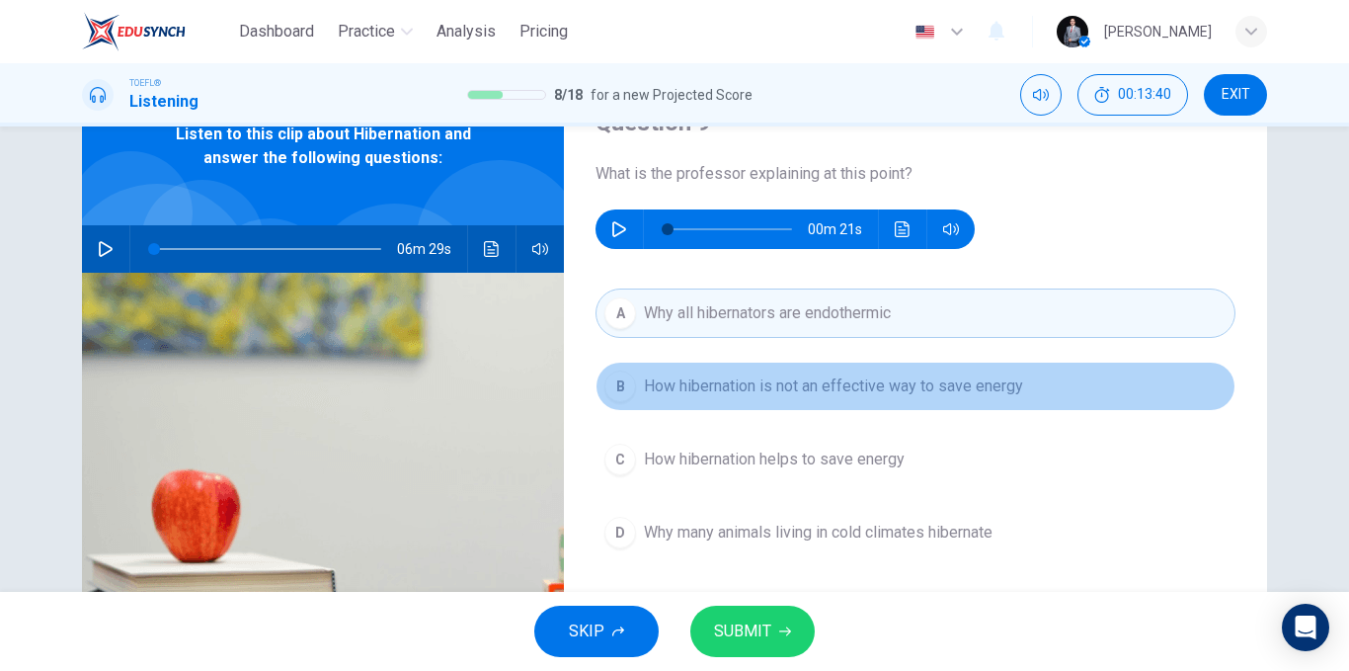
click at [868, 381] on span "How hibernation is not an effective way to save energy" at bounding box center [833, 386] width 379 height 24
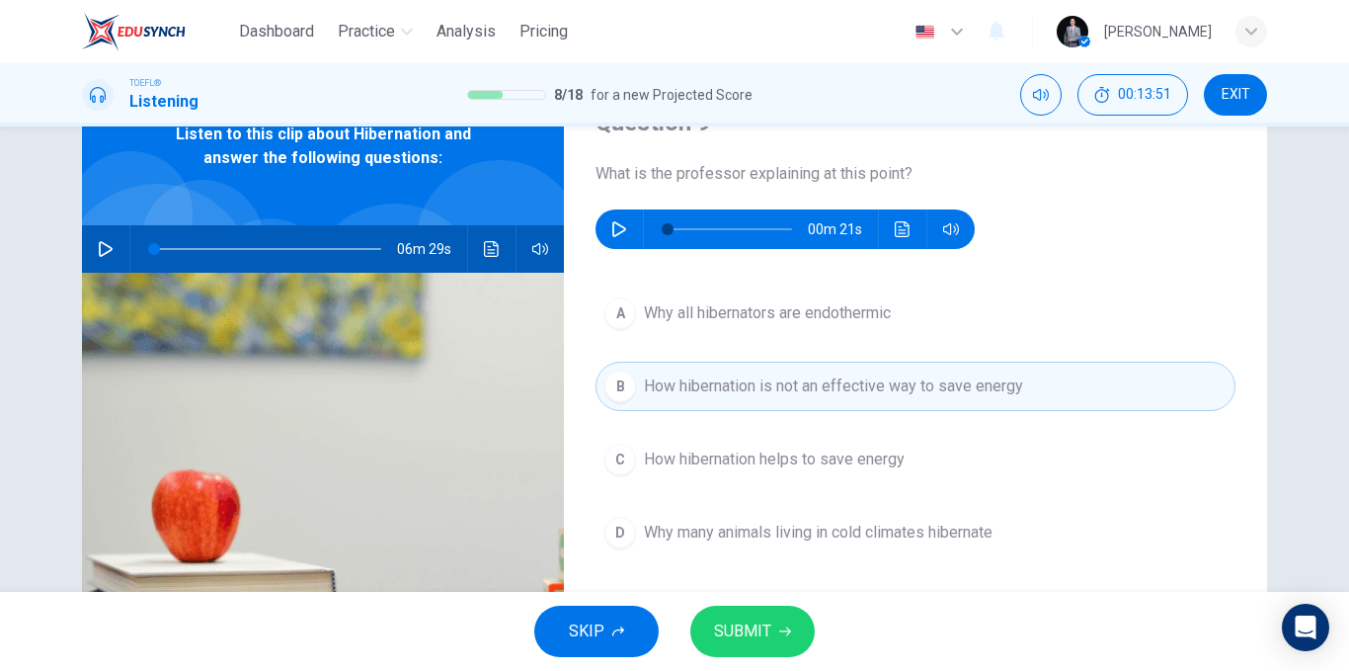
click at [756, 626] on span "SUBMIT" at bounding box center [742, 631] width 57 height 28
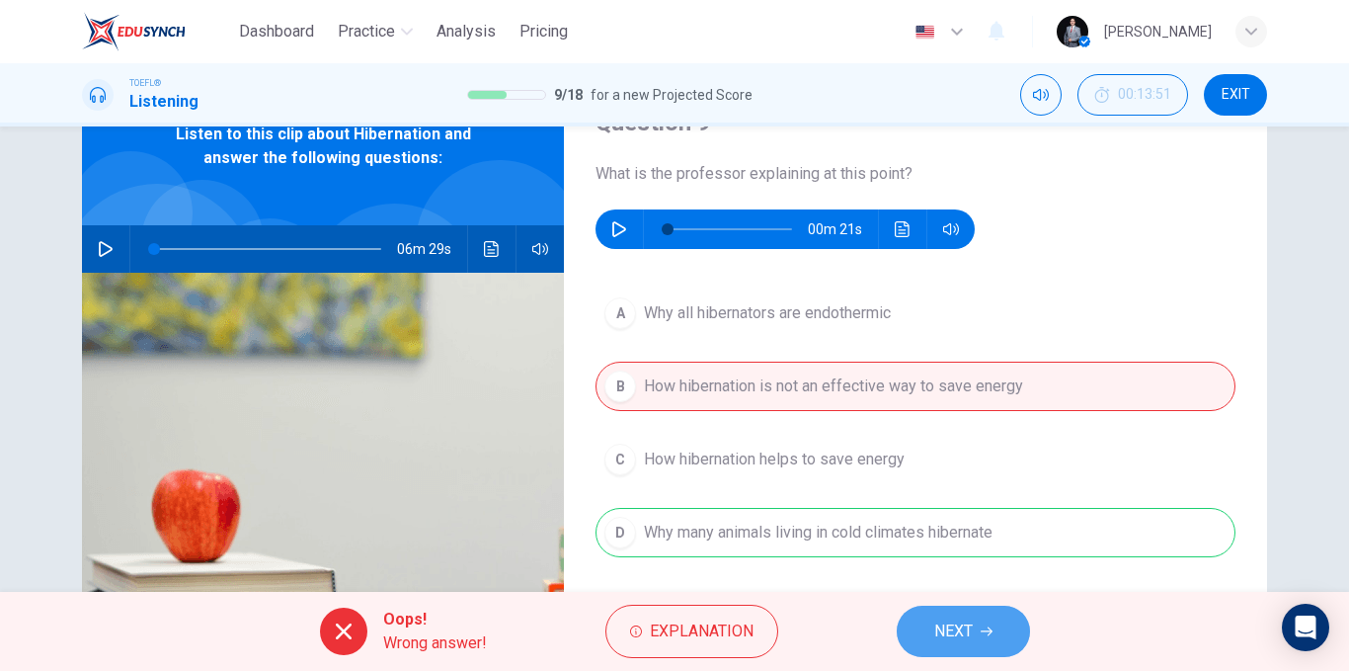
click at [963, 618] on span "NEXT" at bounding box center [954, 631] width 39 height 28
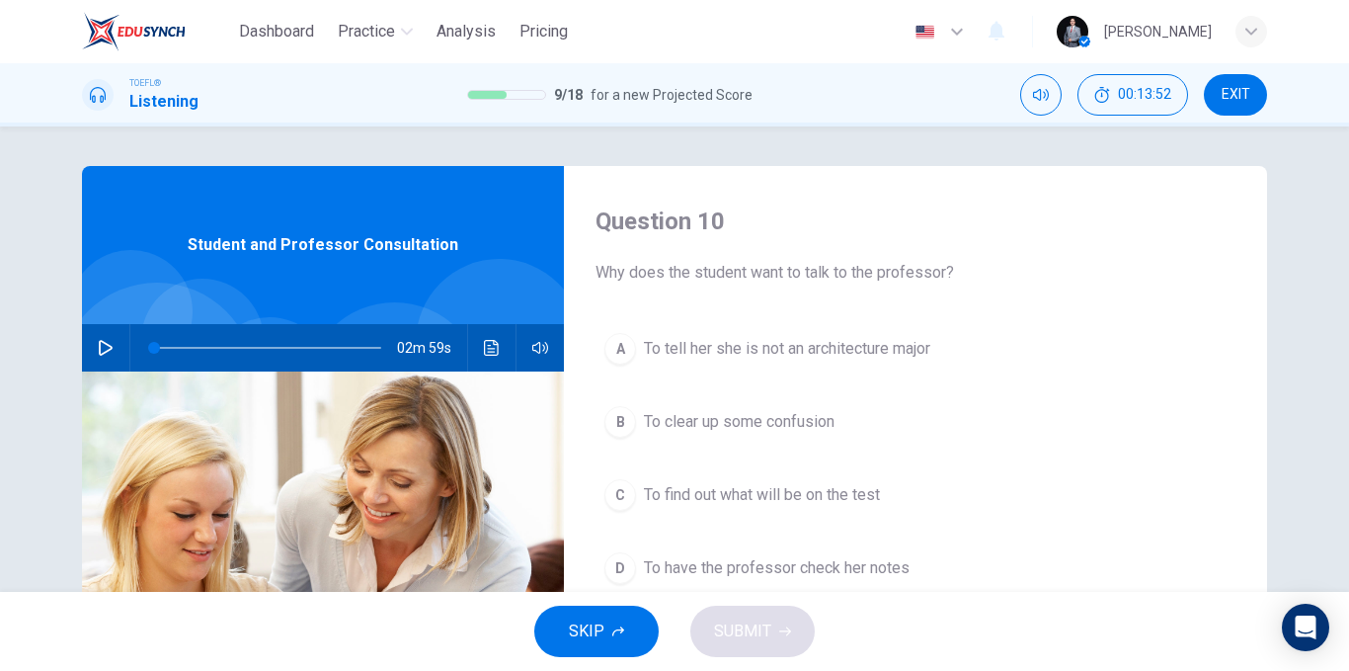
click at [100, 359] on button "button" at bounding box center [106, 347] width 32 height 47
type input "0"
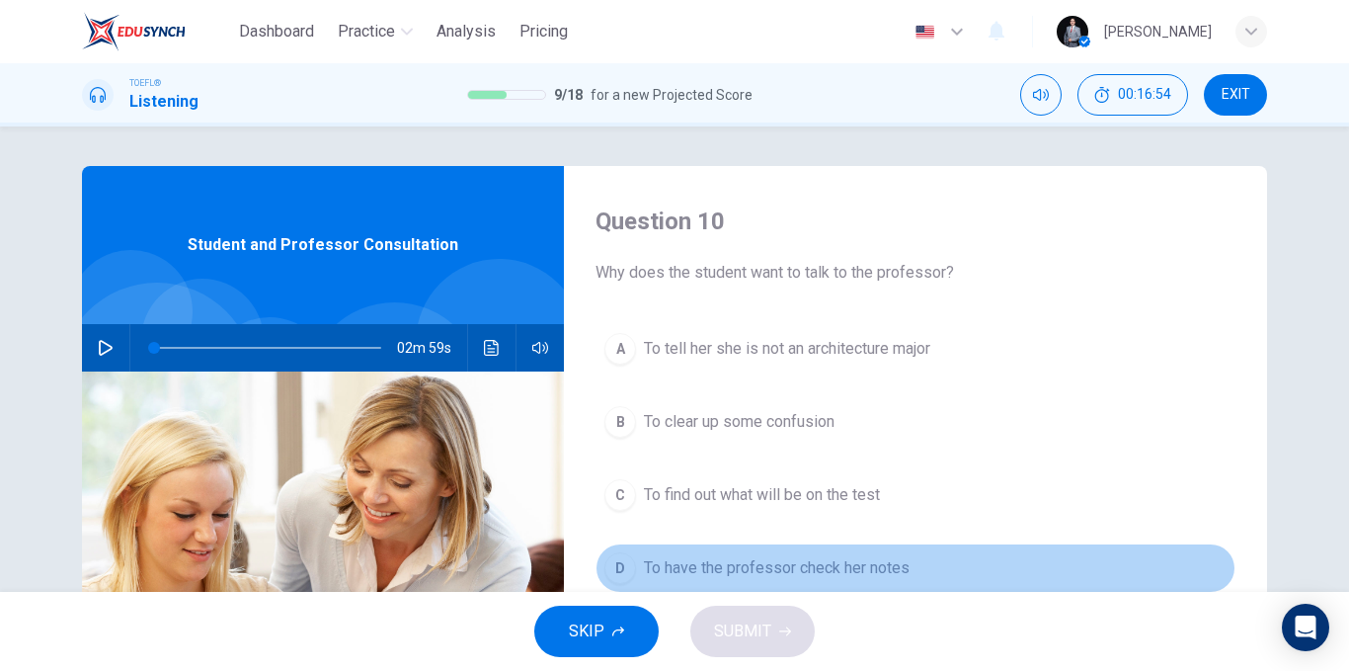
click at [861, 566] on span "To have the professor check her notes" at bounding box center [777, 568] width 266 height 24
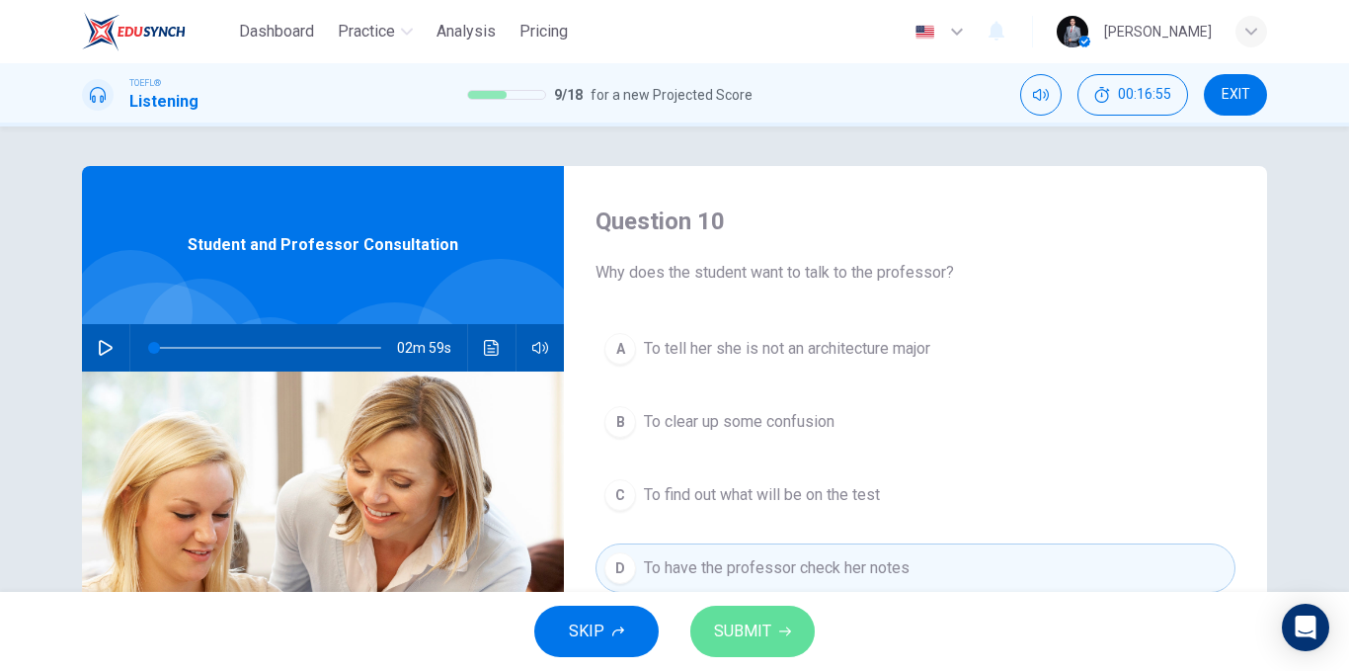
click at [754, 612] on button "SUBMIT" at bounding box center [753, 631] width 124 height 51
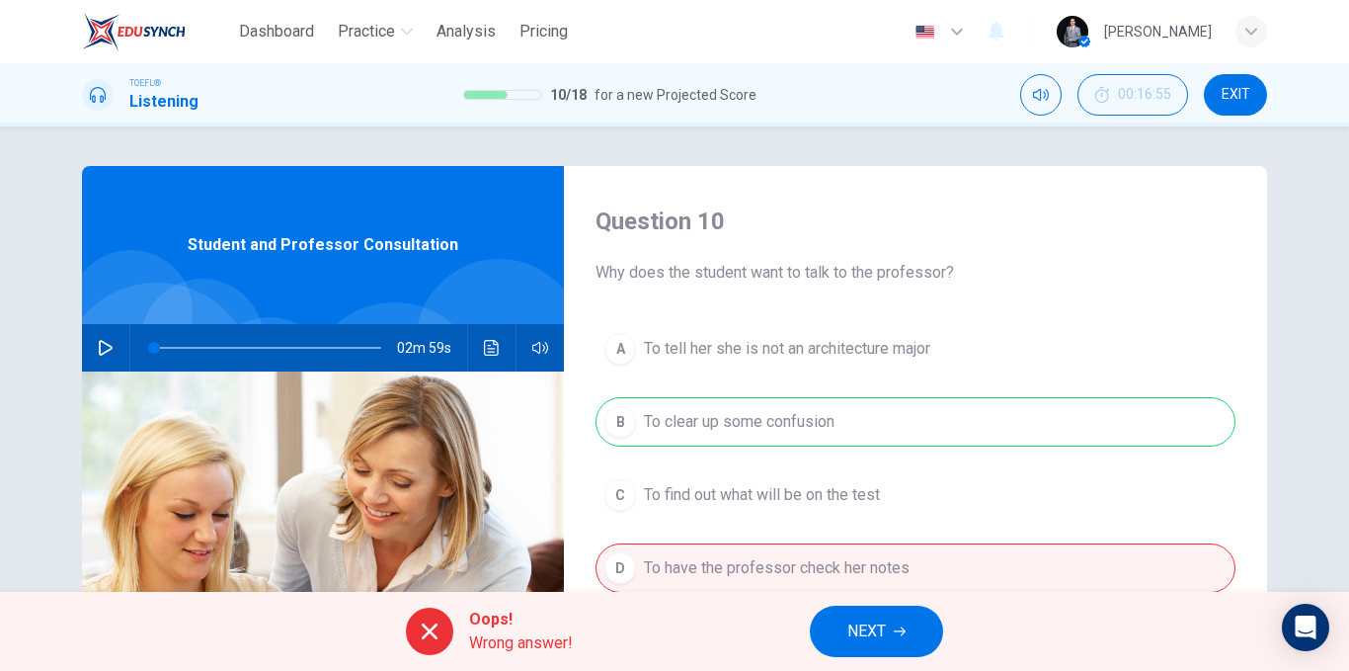
scroll to position [300, 0]
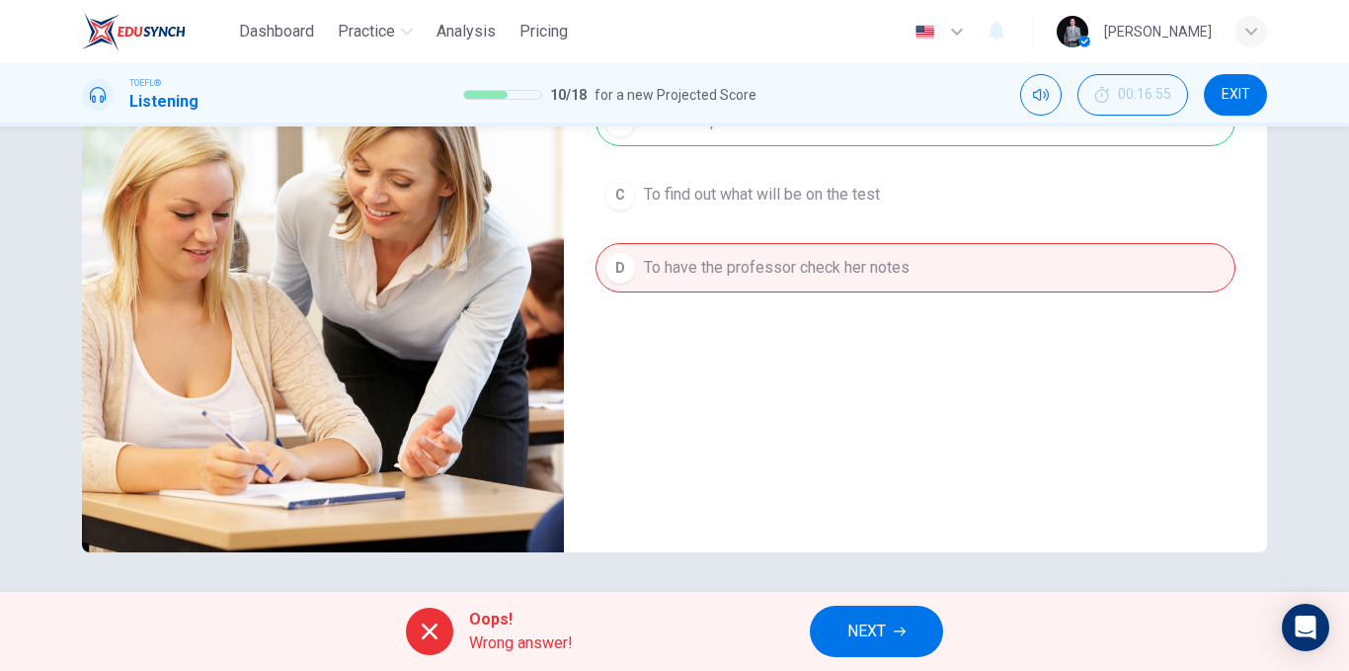
click at [872, 603] on div "Oops! Wrong answer! NEXT" at bounding box center [674, 631] width 1349 height 79
click at [864, 602] on div "Oops! Wrong answer! NEXT" at bounding box center [674, 631] width 1349 height 79
click at [863, 612] on button "NEXT" at bounding box center [876, 631] width 133 height 51
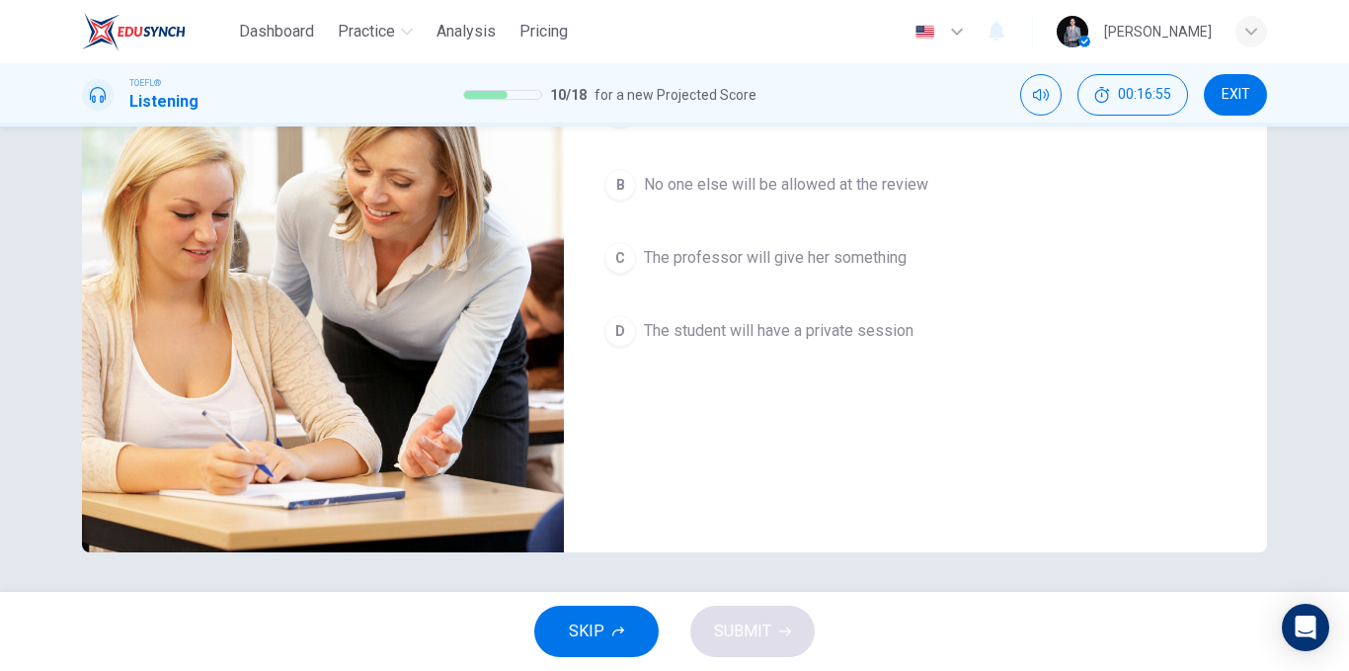
scroll to position [103, 0]
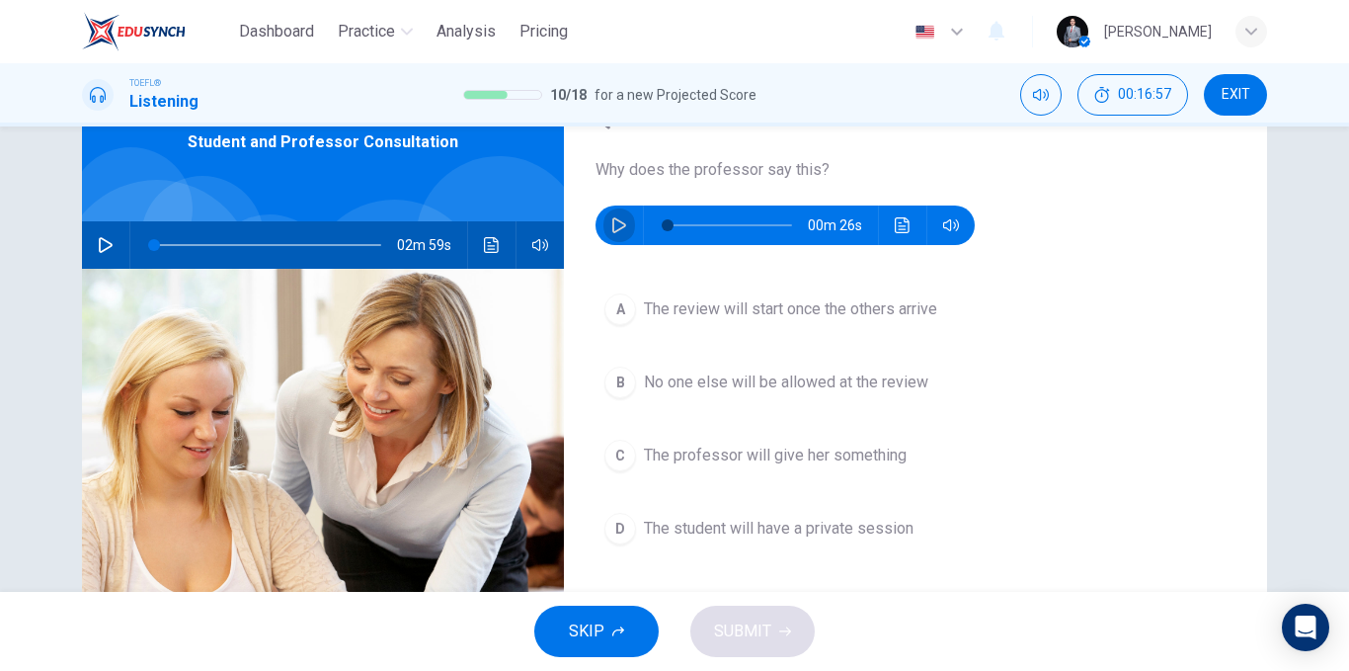
click at [612, 229] on icon "button" at bounding box center [619, 225] width 16 height 16
type input "0"
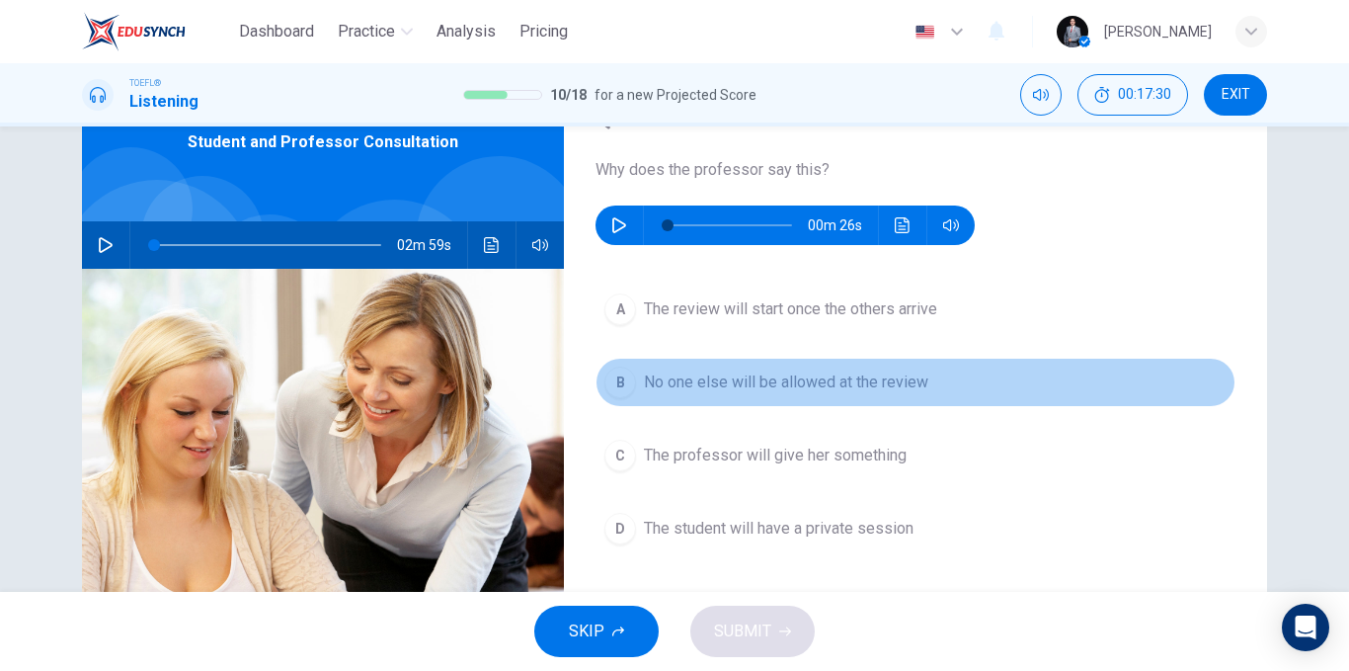
click at [780, 388] on span "No one else will be allowed at the review" at bounding box center [786, 382] width 285 height 24
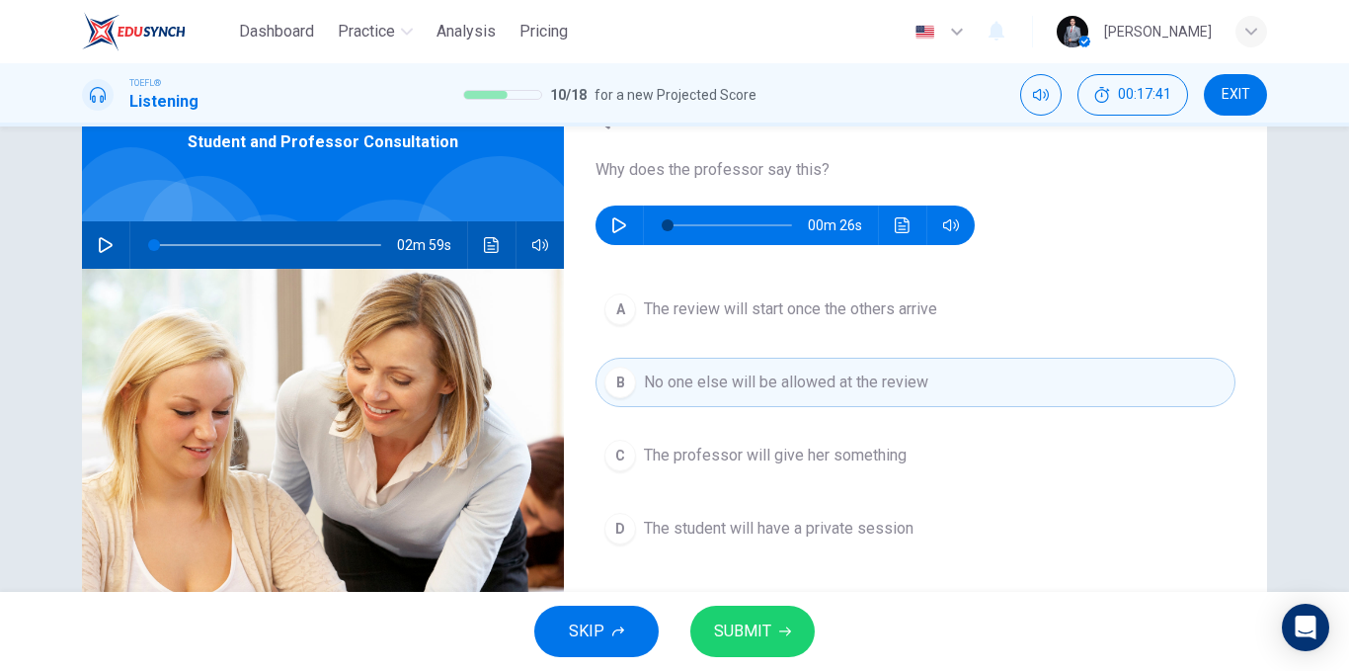
click at [893, 532] on span "The student will have a private session" at bounding box center [779, 529] width 270 height 24
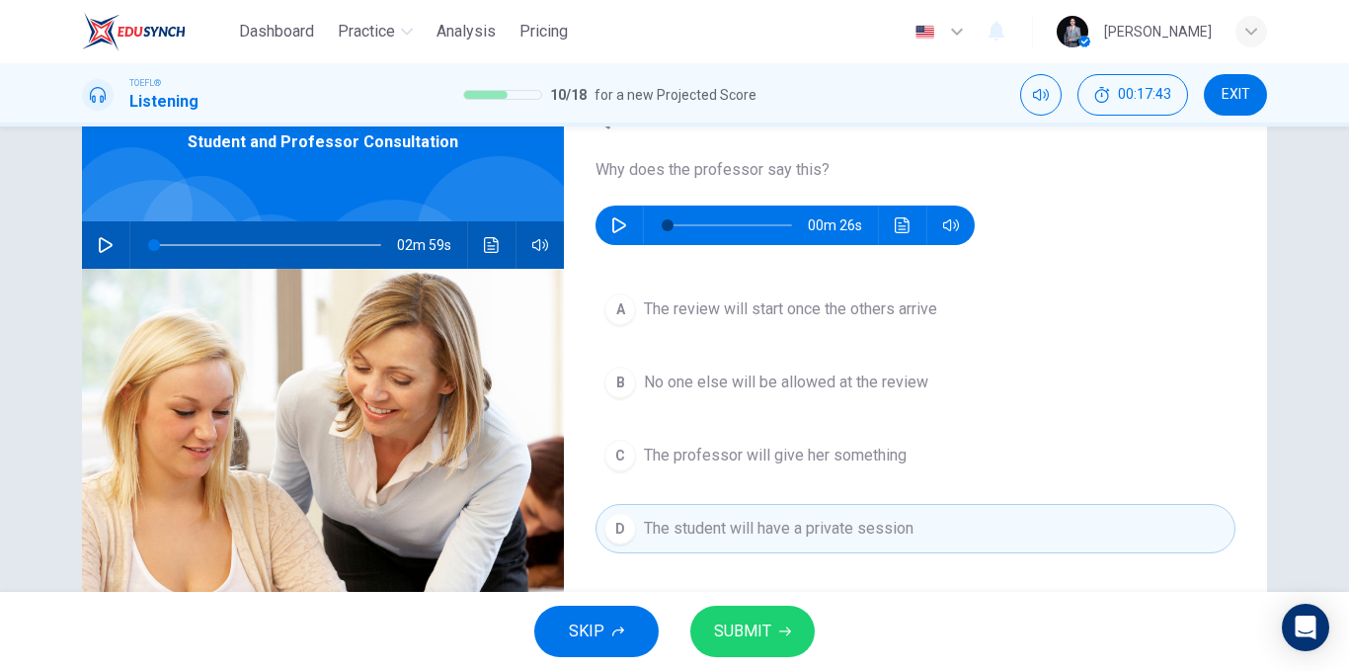
click at [760, 630] on span "SUBMIT" at bounding box center [742, 631] width 57 height 28
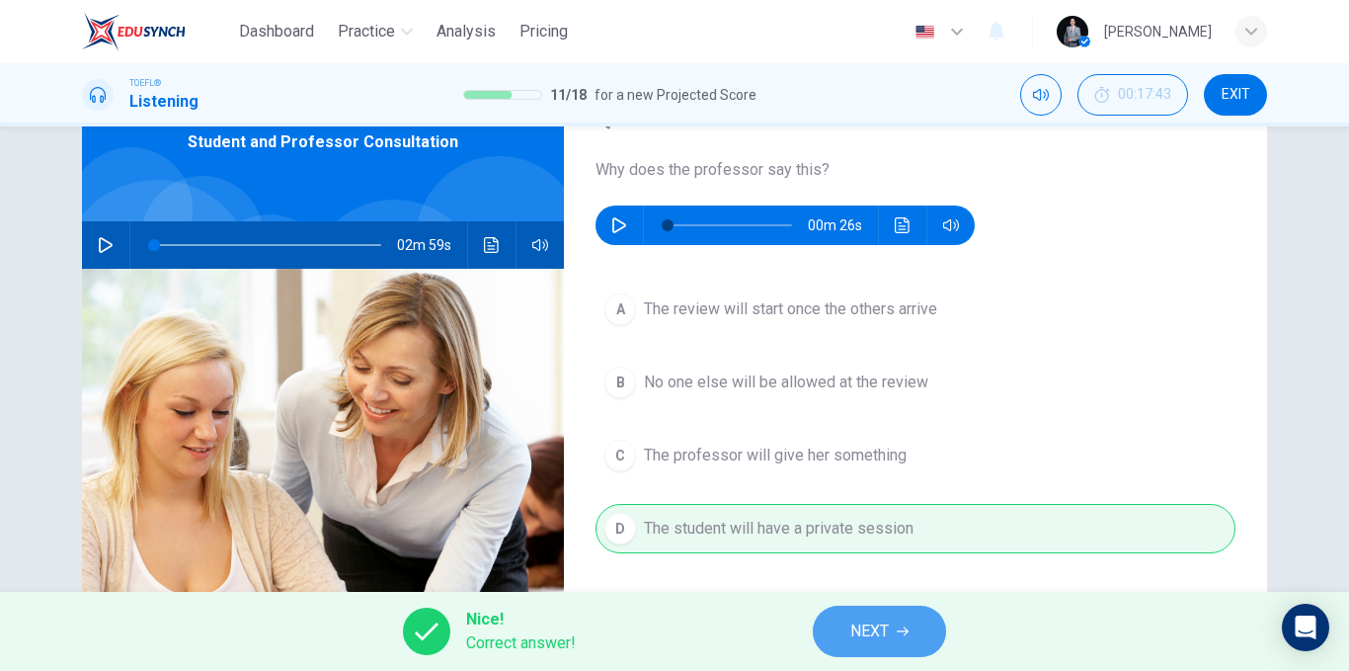
click at [857, 615] on button "NEXT" at bounding box center [879, 631] width 133 height 51
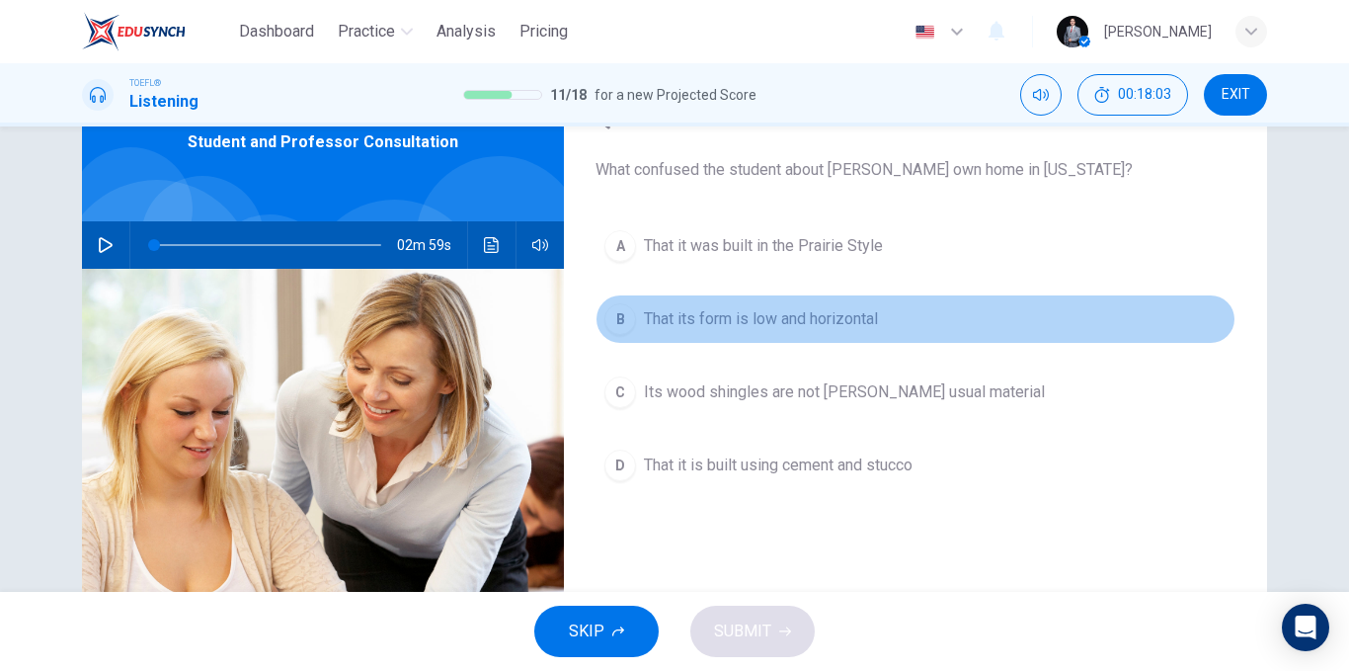
click at [828, 320] on span "That its form is low and horizontal" at bounding box center [761, 319] width 234 height 24
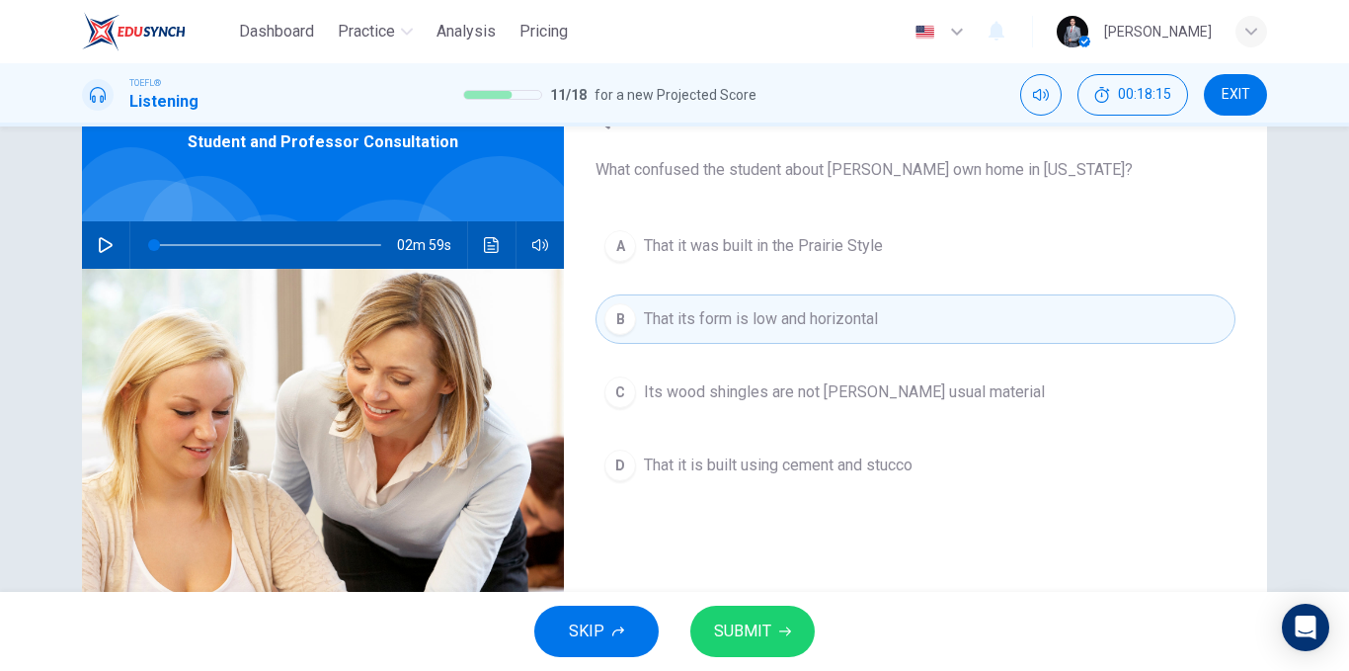
click at [860, 464] on span "That it is built using cement and stucco" at bounding box center [778, 465] width 269 height 24
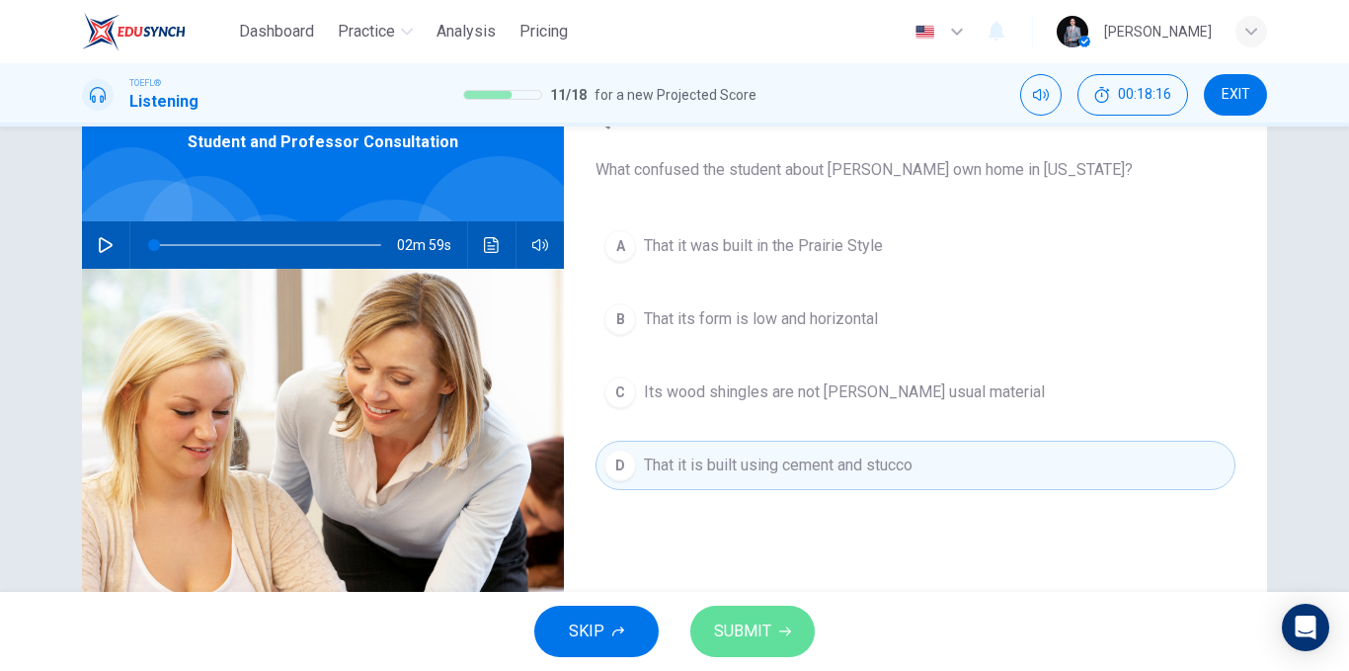
click at [779, 626] on icon "button" at bounding box center [785, 631] width 12 height 12
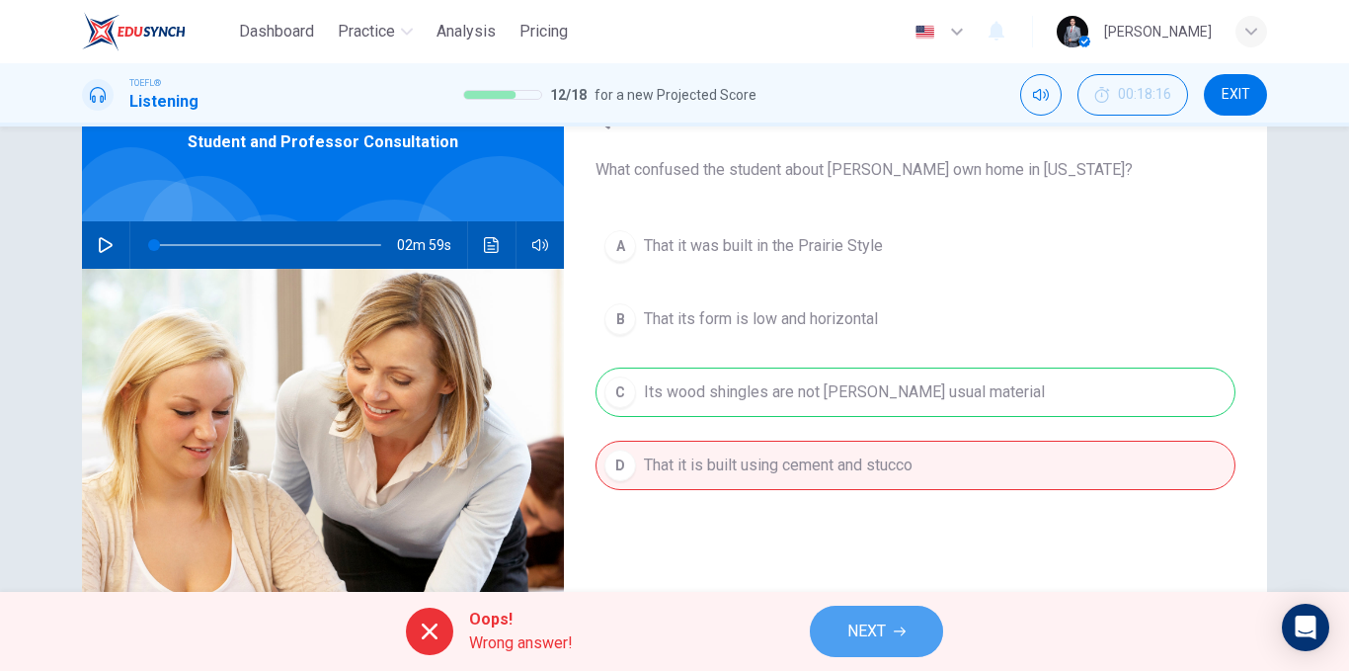
click at [848, 618] on span "NEXT" at bounding box center [867, 631] width 39 height 28
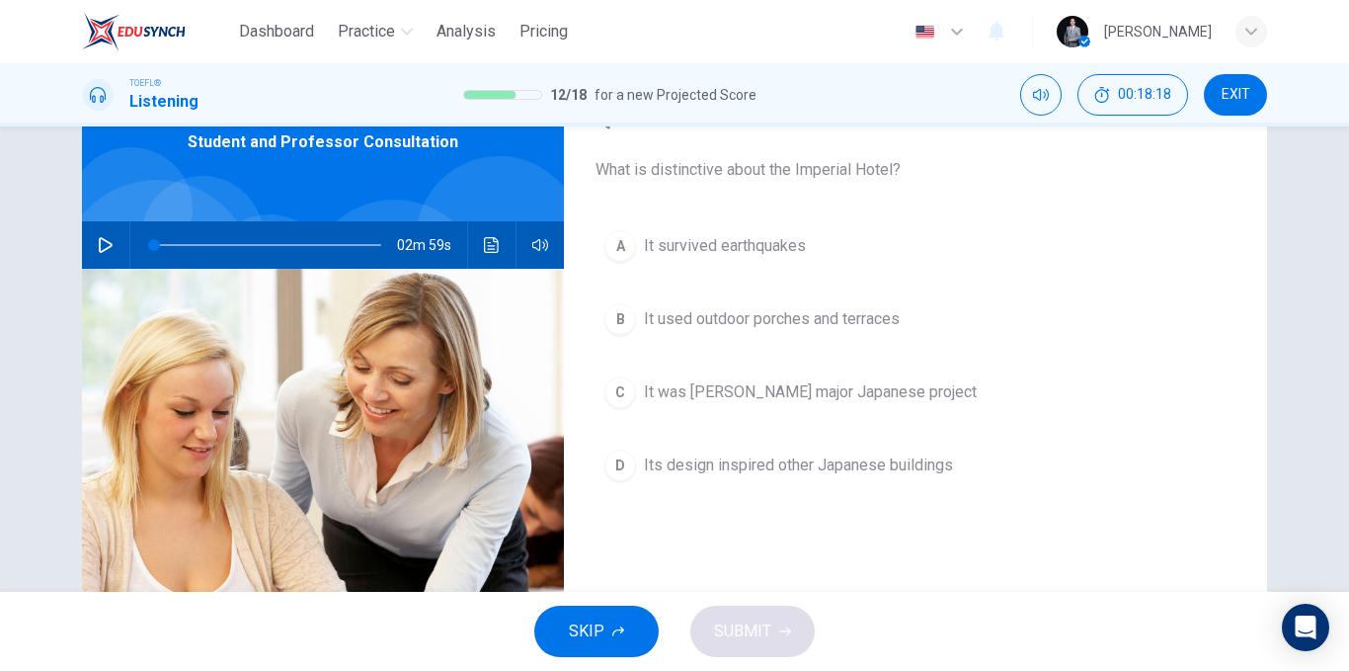
drag, startPoint x: 676, startPoint y: 168, endPoint x: 799, endPoint y: 165, distance: 123.5
click at [796, 165] on span "What is distinctive about the Imperial Hotel?" at bounding box center [916, 170] width 640 height 24
click at [780, 234] on span "It survived earthquakes" at bounding box center [725, 246] width 162 height 24
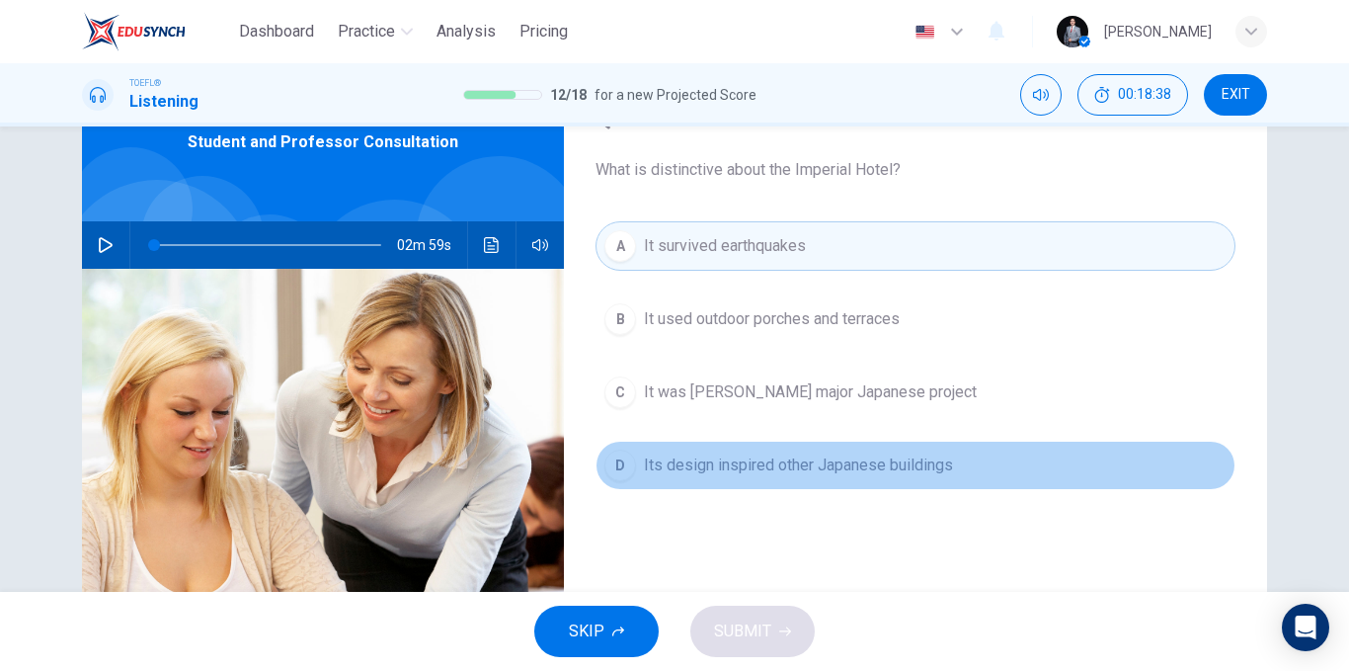
click at [762, 470] on span "Its design inspired other Japanese buildings" at bounding box center [798, 465] width 309 height 24
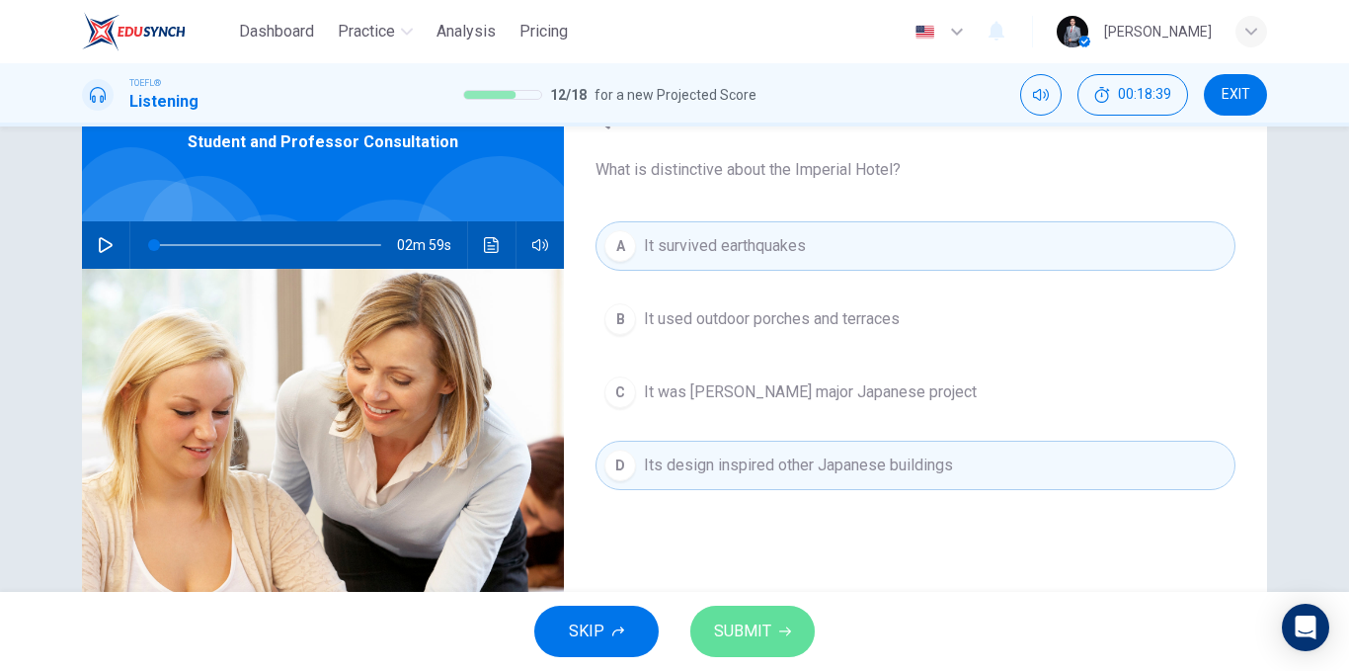
click at [762, 608] on button "SUBMIT" at bounding box center [753, 631] width 124 height 51
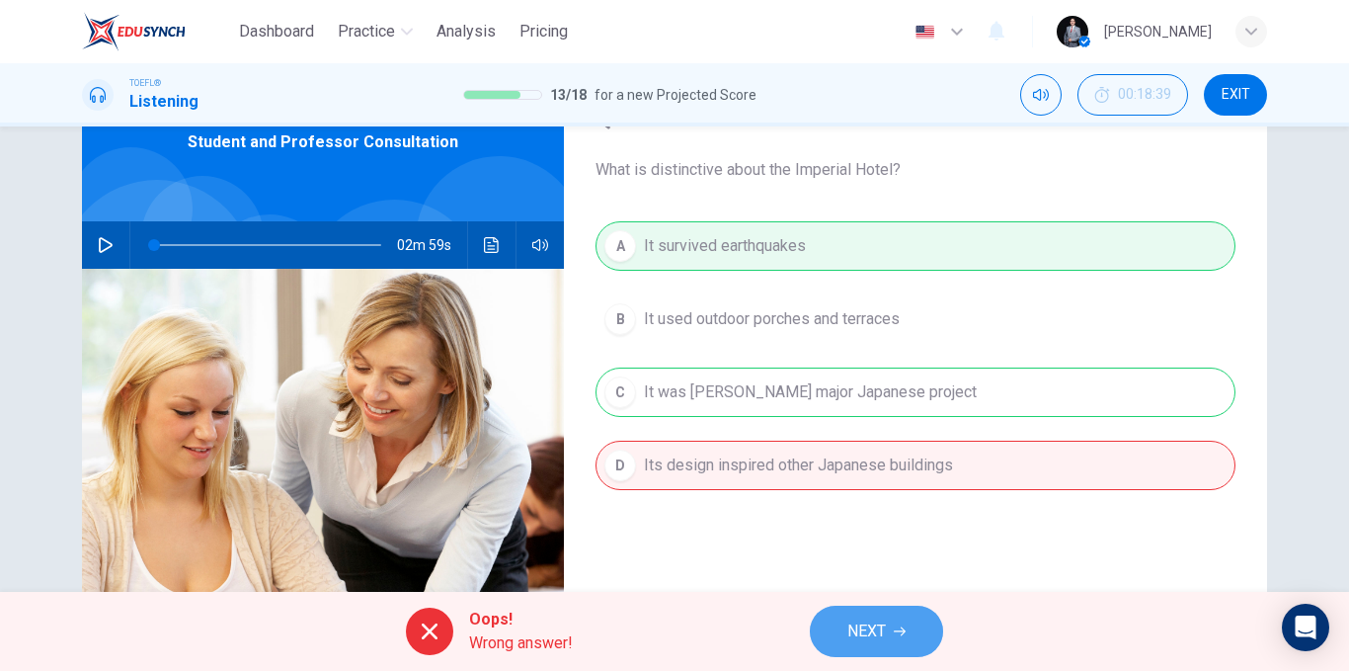
click at [854, 621] on span "NEXT" at bounding box center [867, 631] width 39 height 28
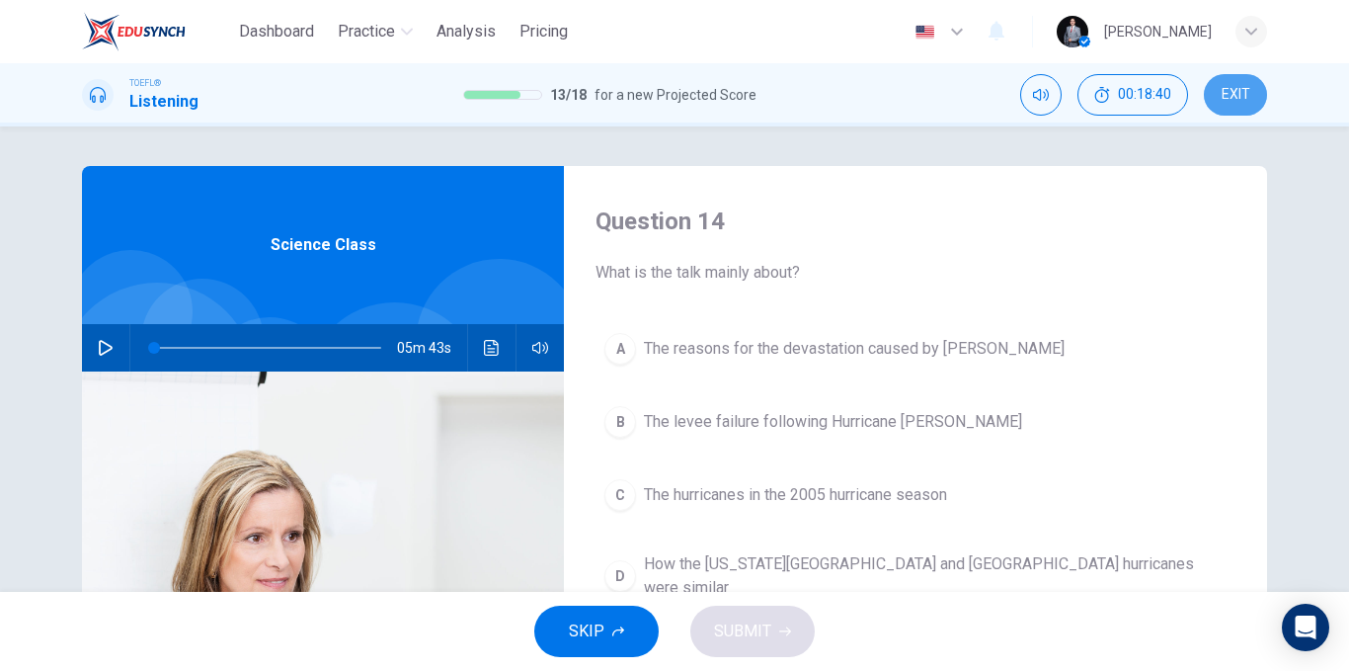
click at [1253, 82] on button "EXIT" at bounding box center [1235, 94] width 63 height 41
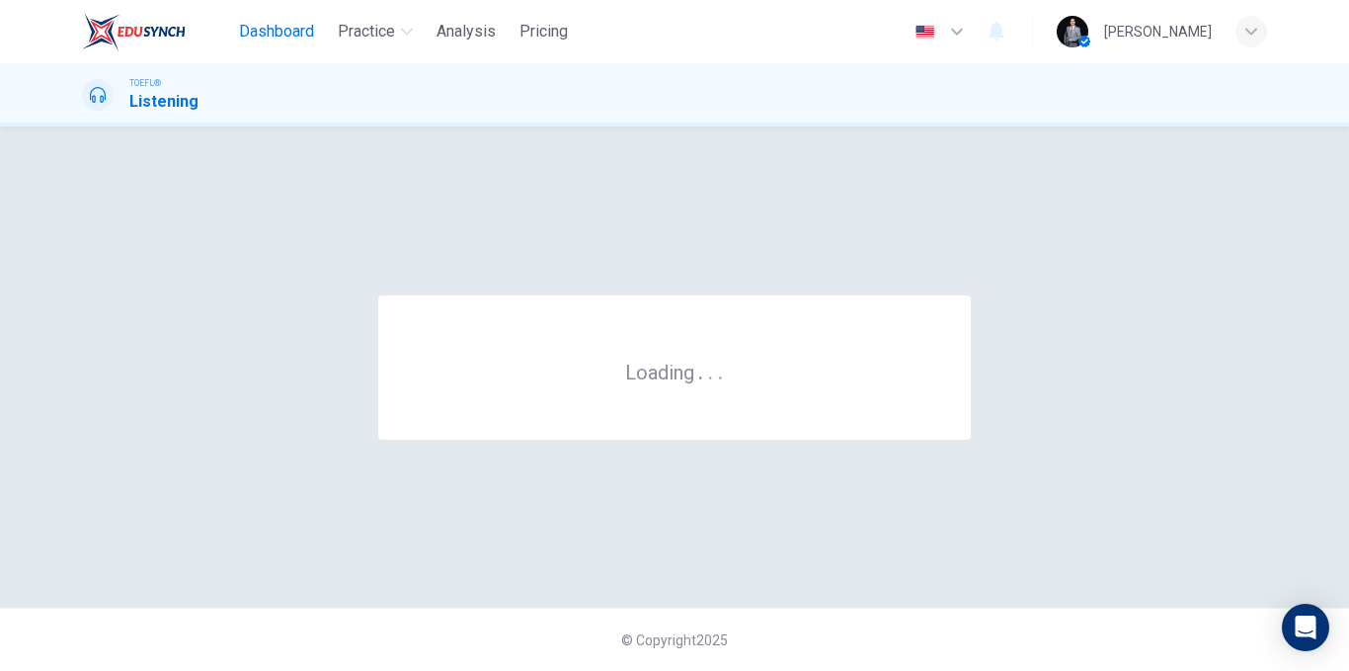
click at [277, 45] on button "Dashboard" at bounding box center [276, 32] width 91 height 36
